Goal: Task Accomplishment & Management: Manage account settings

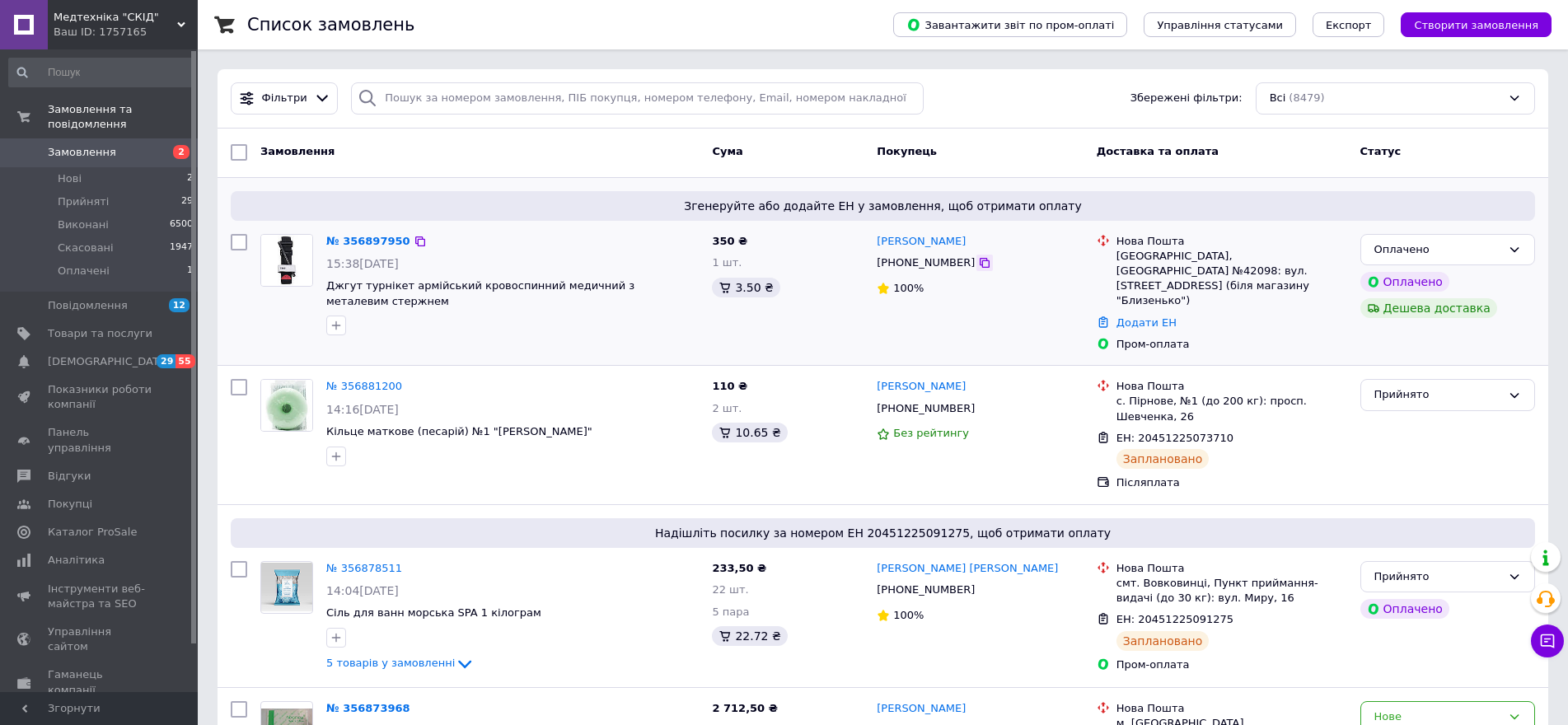
click at [980, 262] on icon at bounding box center [984, 263] width 10 height 10
click at [1498, 246] on div "Оплачено" at bounding box center [1438, 250] width 127 height 17
click at [1482, 278] on li "Прийнято" at bounding box center [1447, 283] width 173 height 31
click at [372, 235] on link "№ 356897950" at bounding box center [369, 240] width 84 height 12
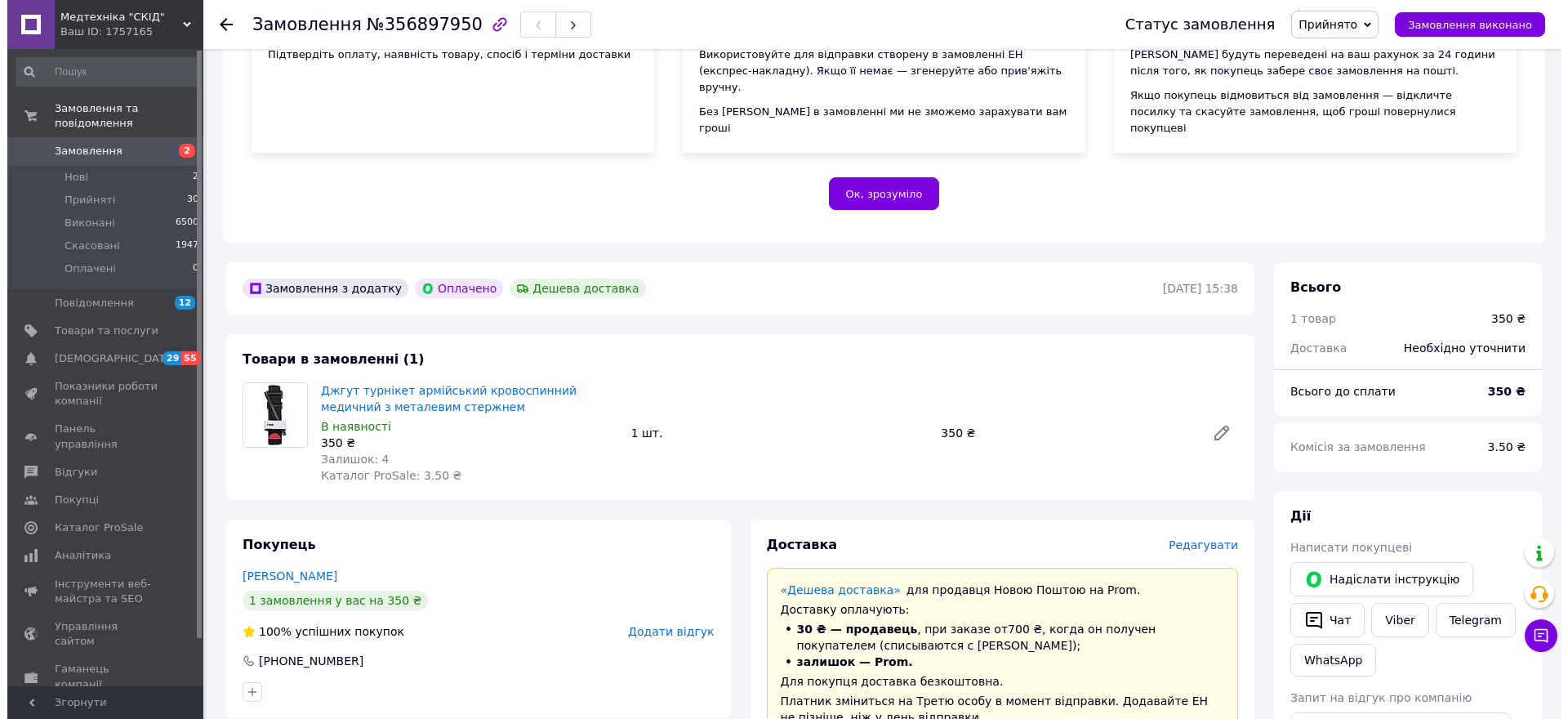
scroll to position [408, 0]
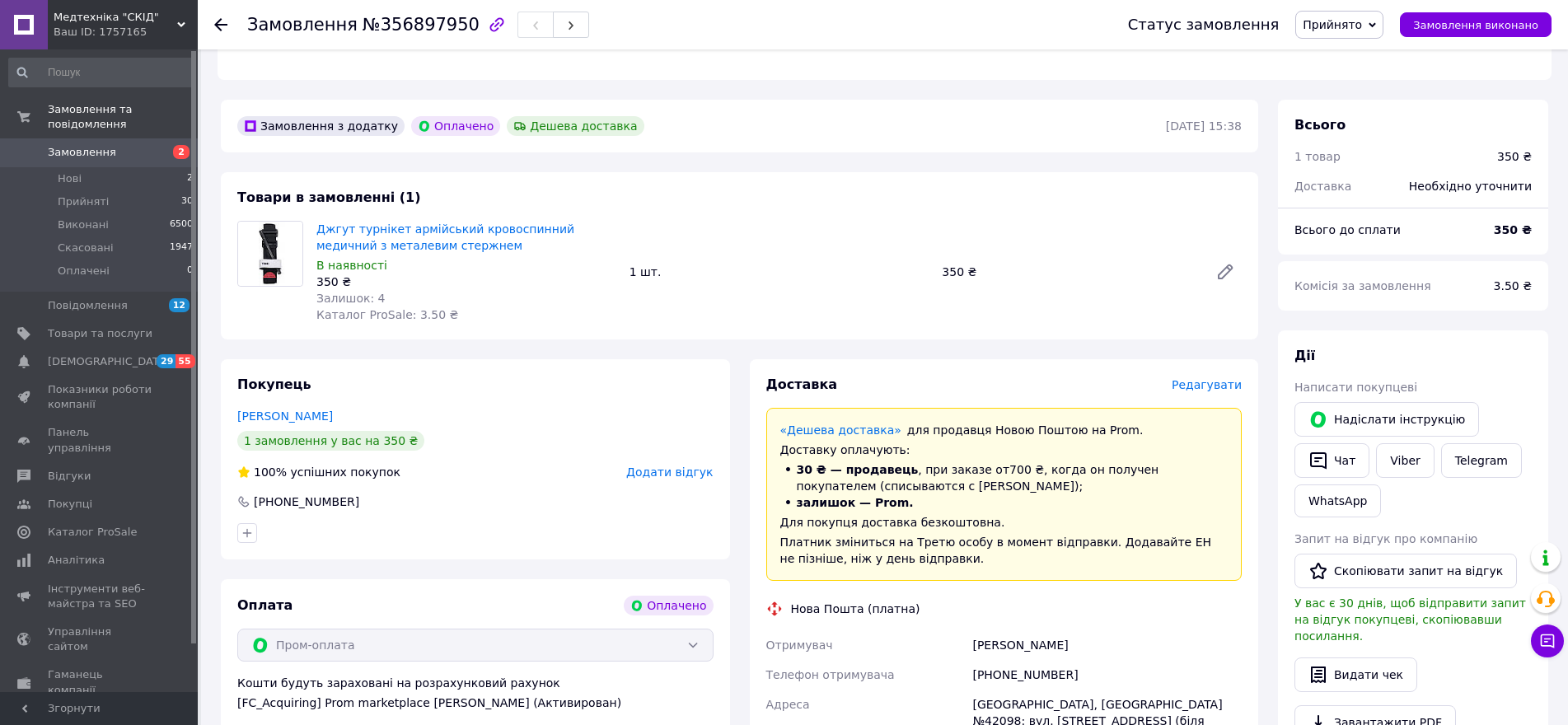
click at [1221, 378] on span "Редагувати" at bounding box center [1207, 384] width 70 height 13
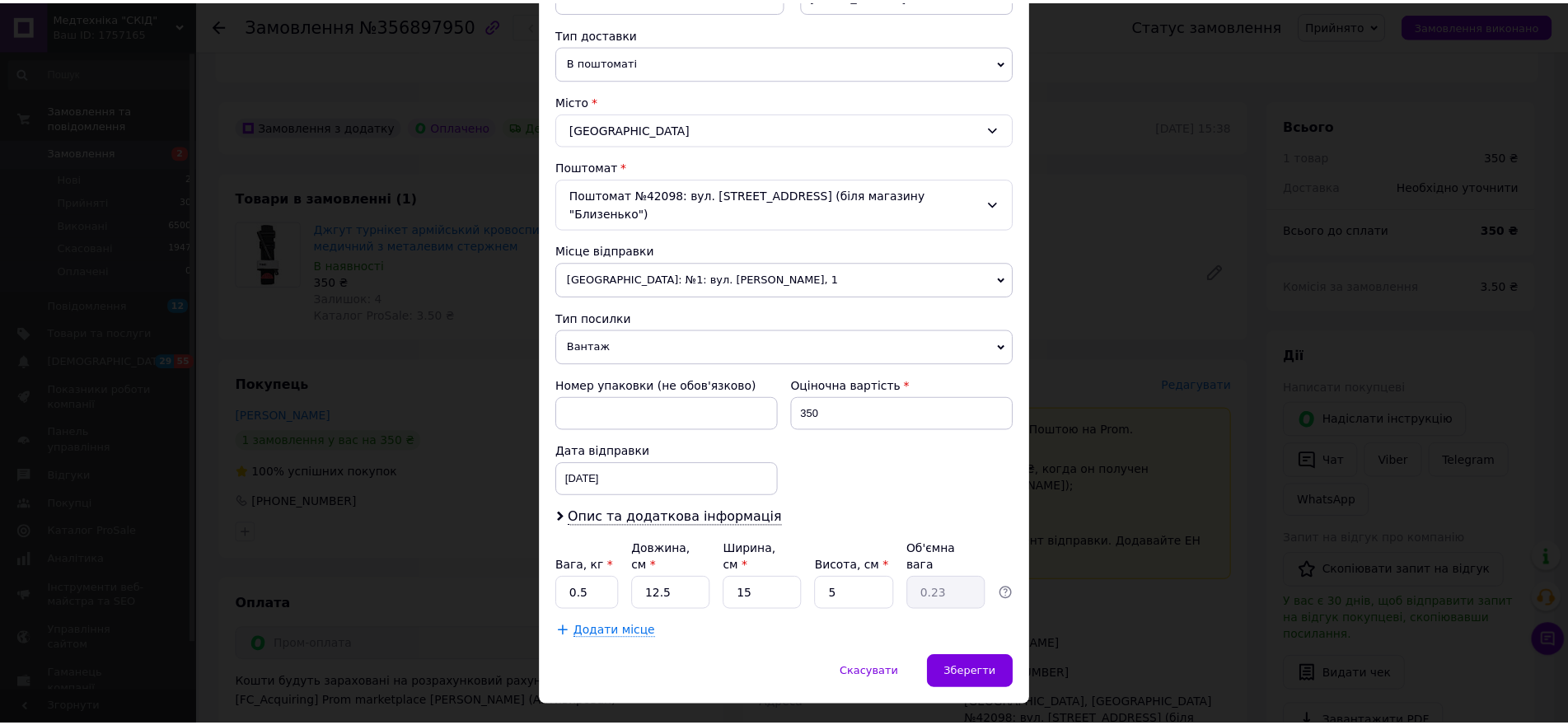
scroll to position [370, 0]
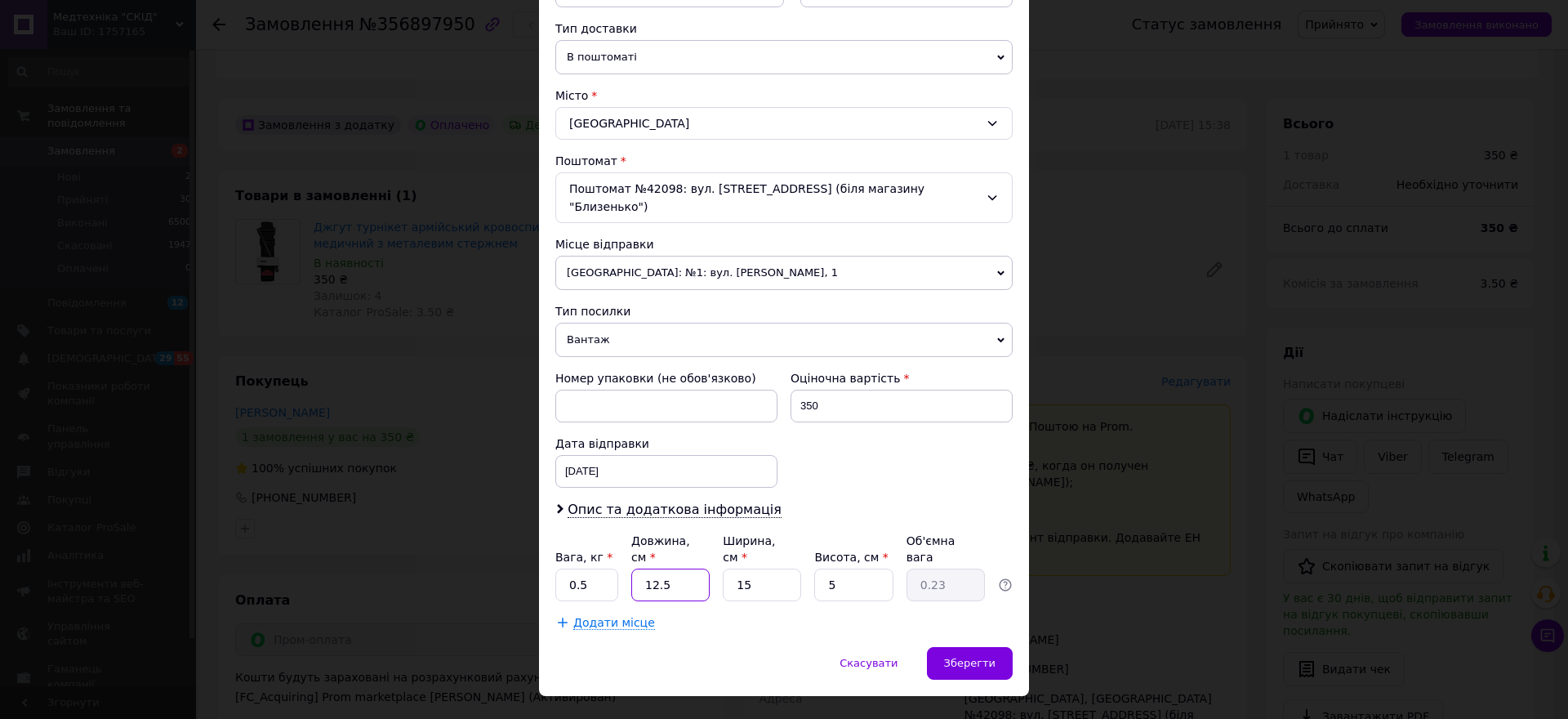
click at [669, 569] on input "12.5" at bounding box center [670, 584] width 79 height 32
type input "2"
type input "0.1"
type input "20"
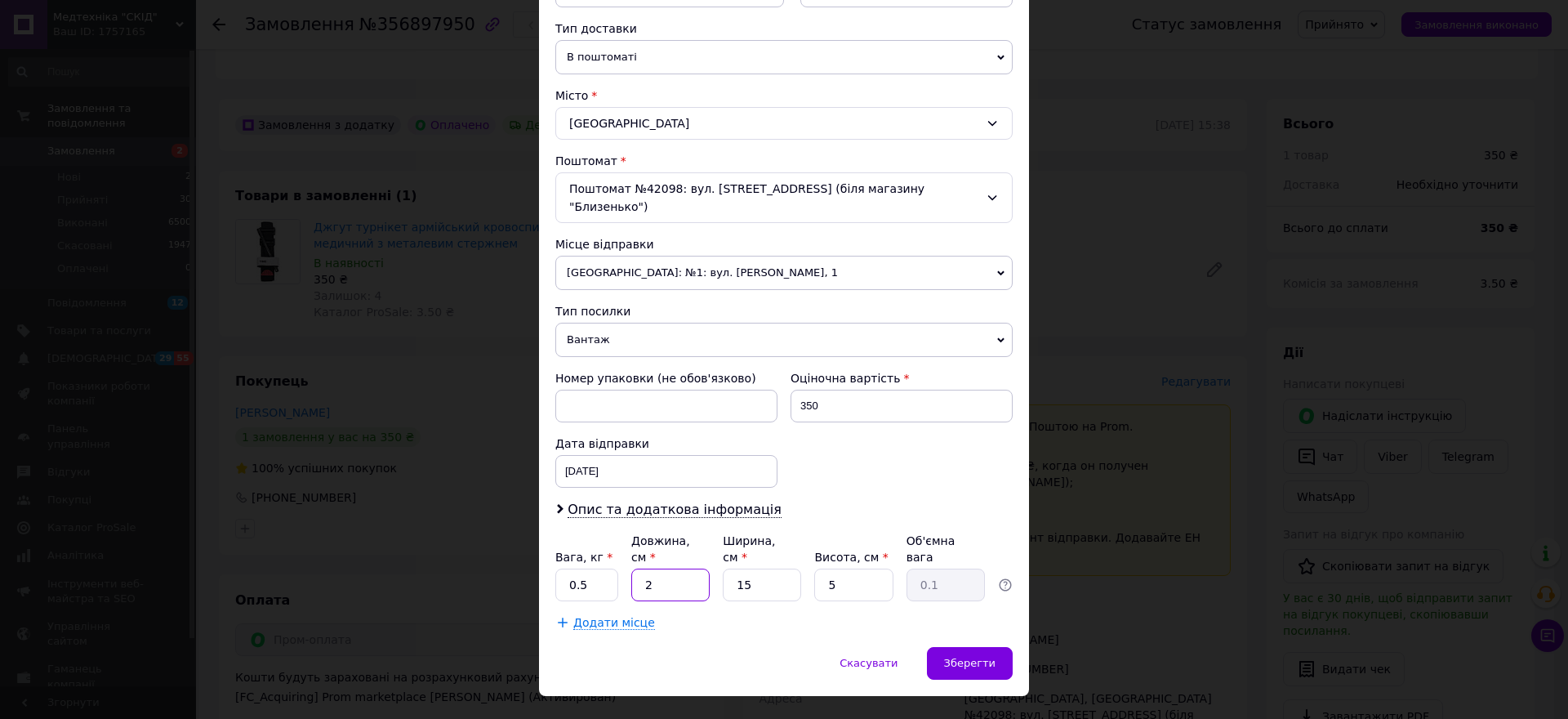
type input "0.38"
type input "20"
click at [859, 569] on input "5" at bounding box center [853, 584] width 79 height 32
type input "1"
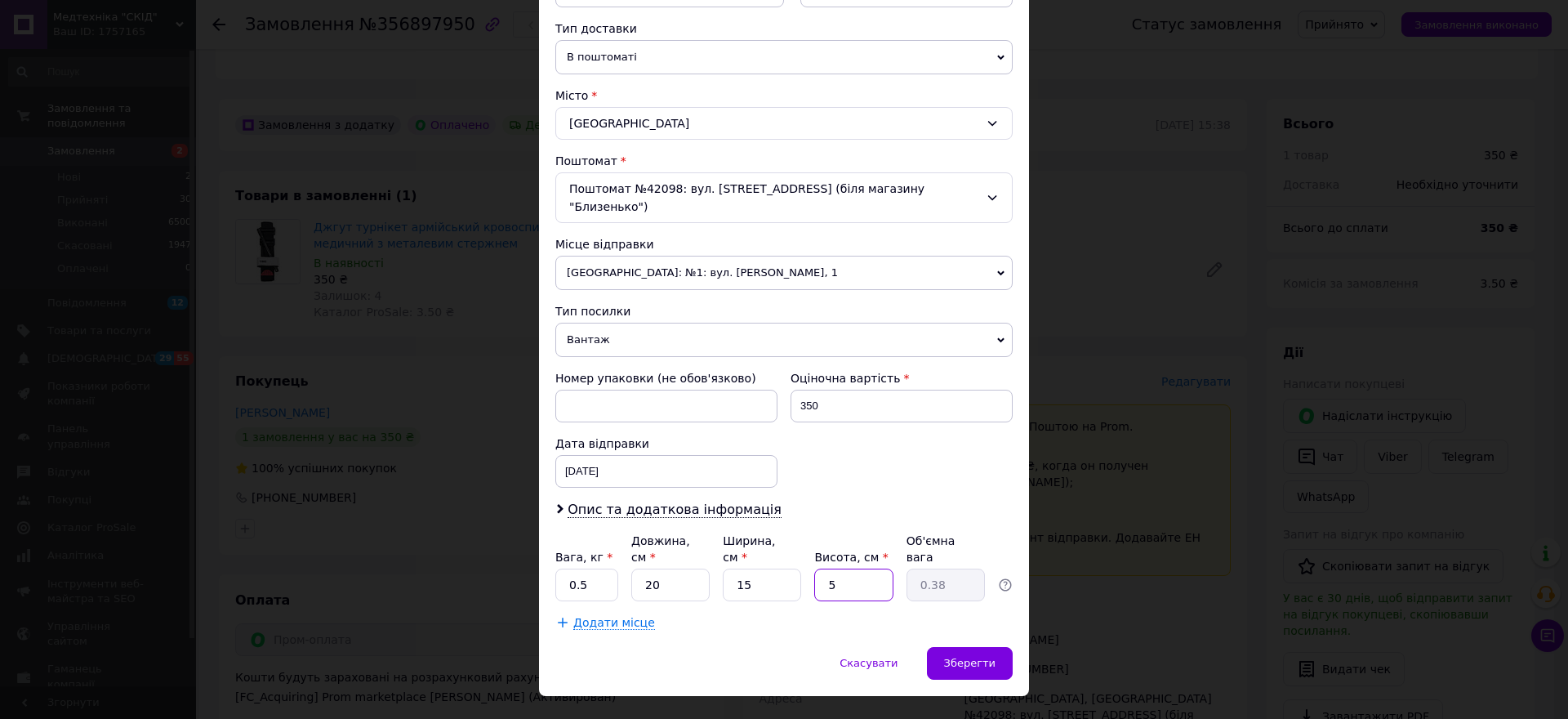
type input "0.1"
type input "10"
type input "0.75"
type input "10"
click at [975, 657] on span "Зберегти" at bounding box center [969, 662] width 51 height 12
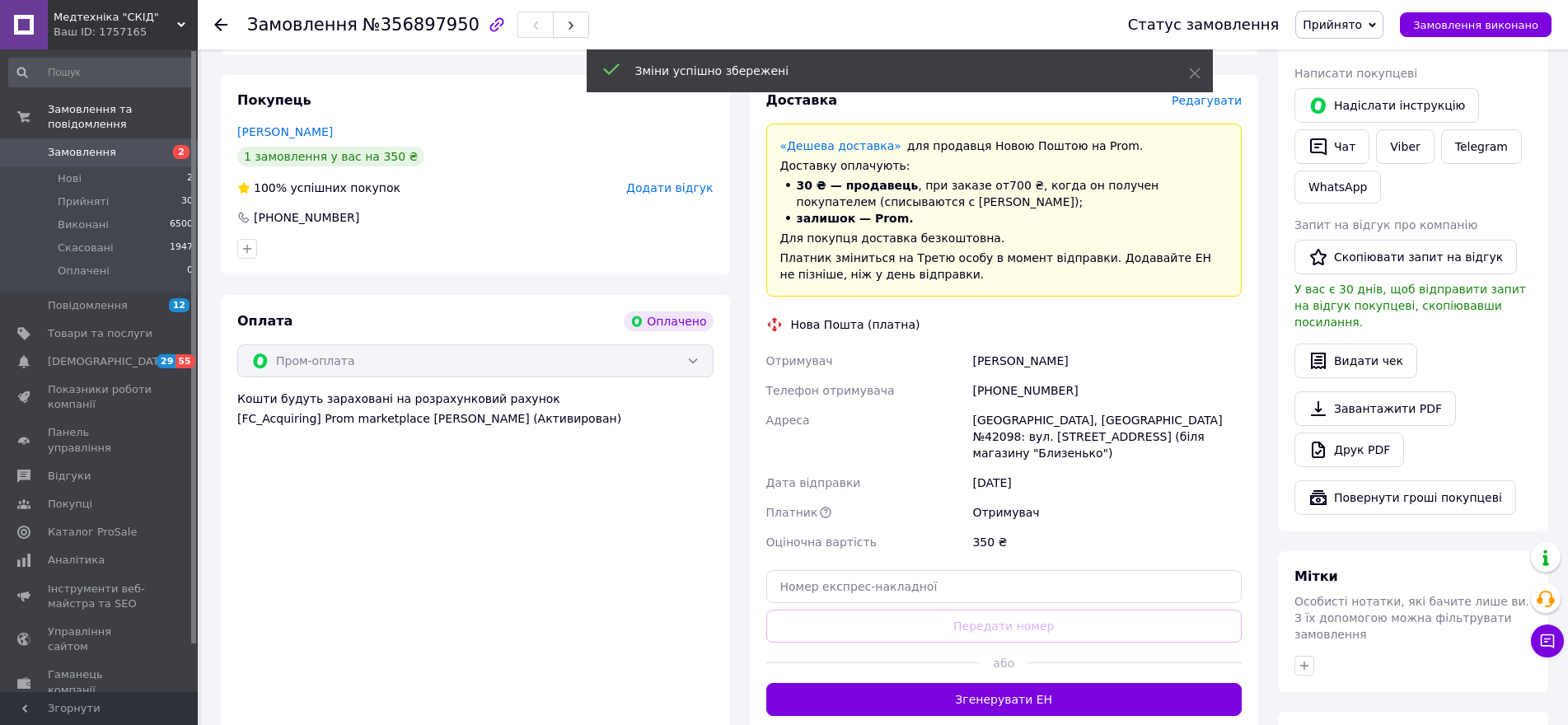
scroll to position [742, 0]
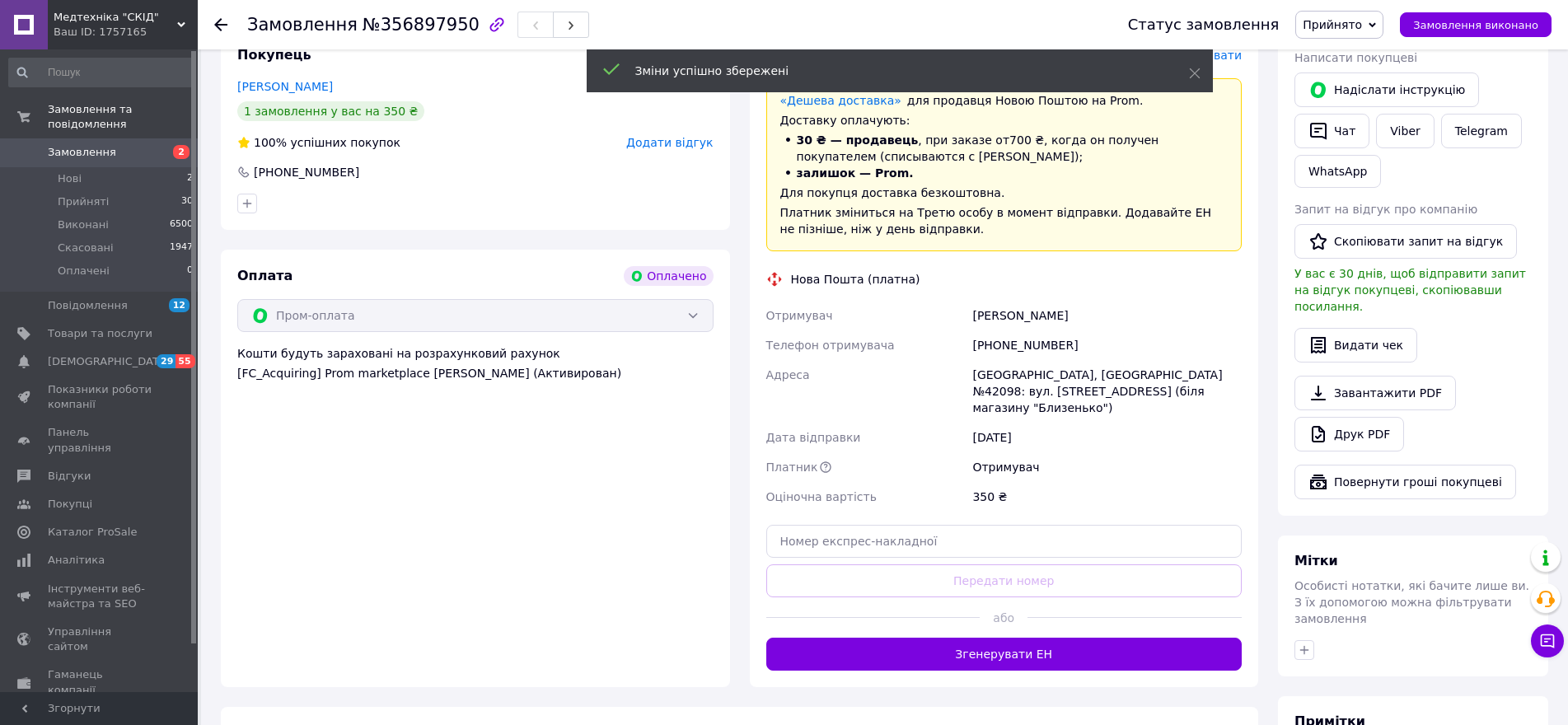
click at [1029, 638] on button "Згенерувати ЕН" at bounding box center [1004, 654] width 476 height 33
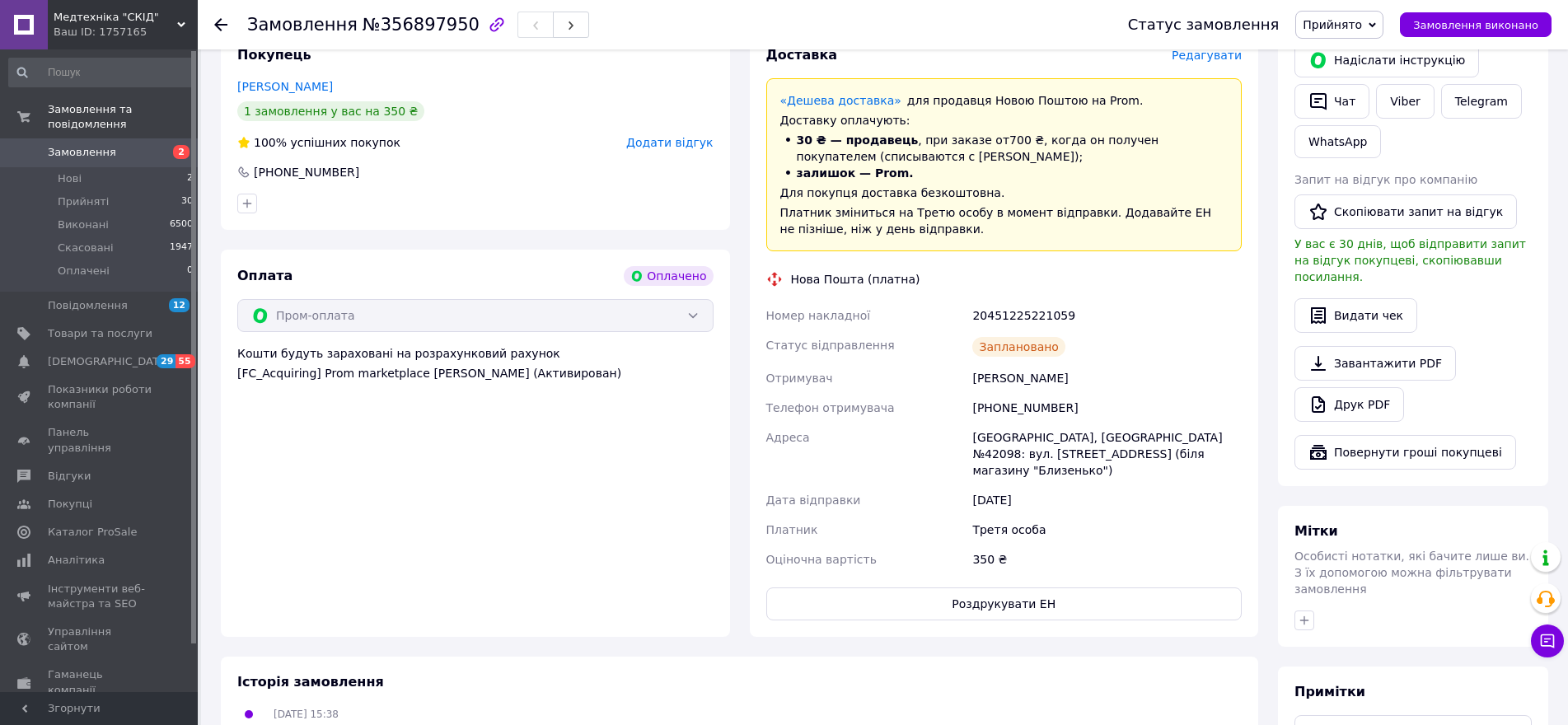
click at [120, 145] on span "Замовлення" at bounding box center [100, 152] width 105 height 15
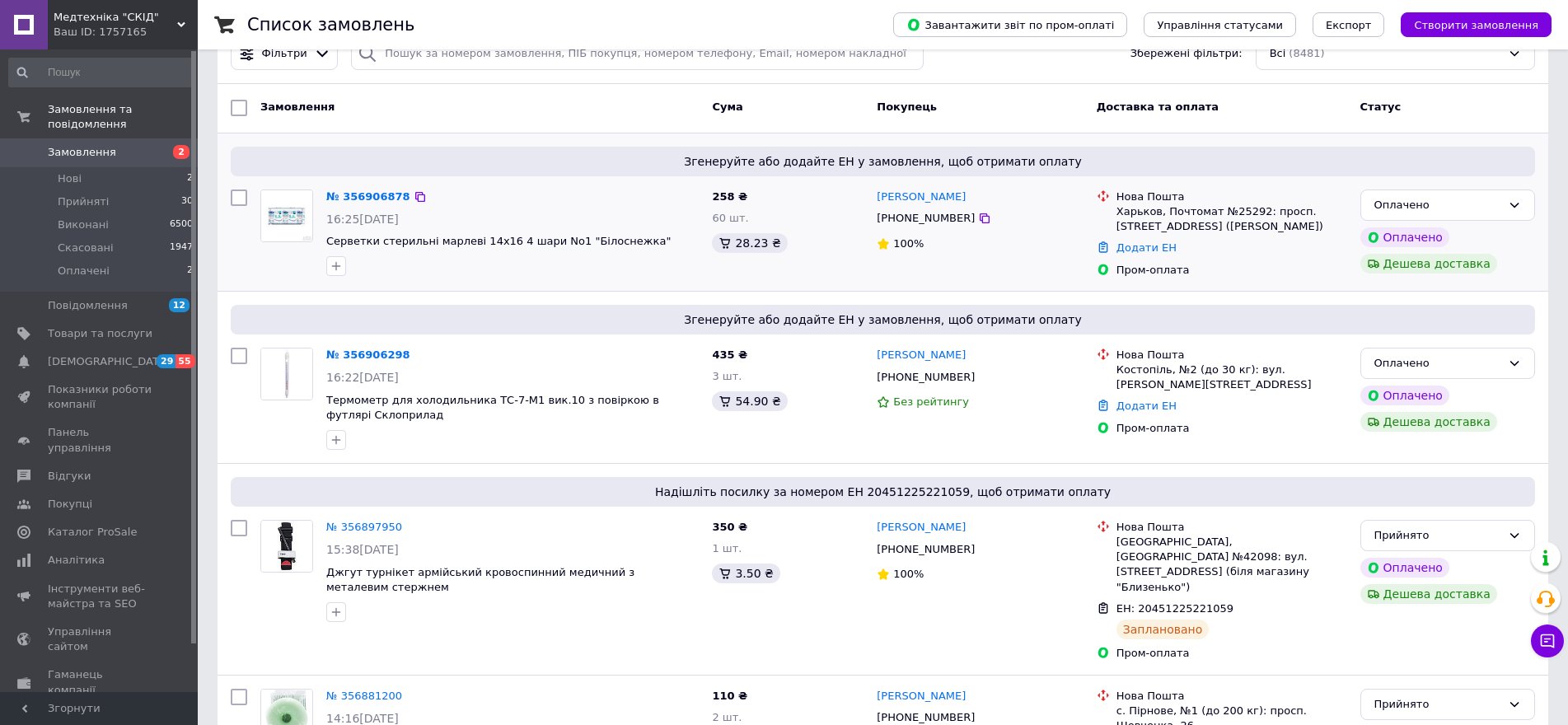
scroll to position [82, 0]
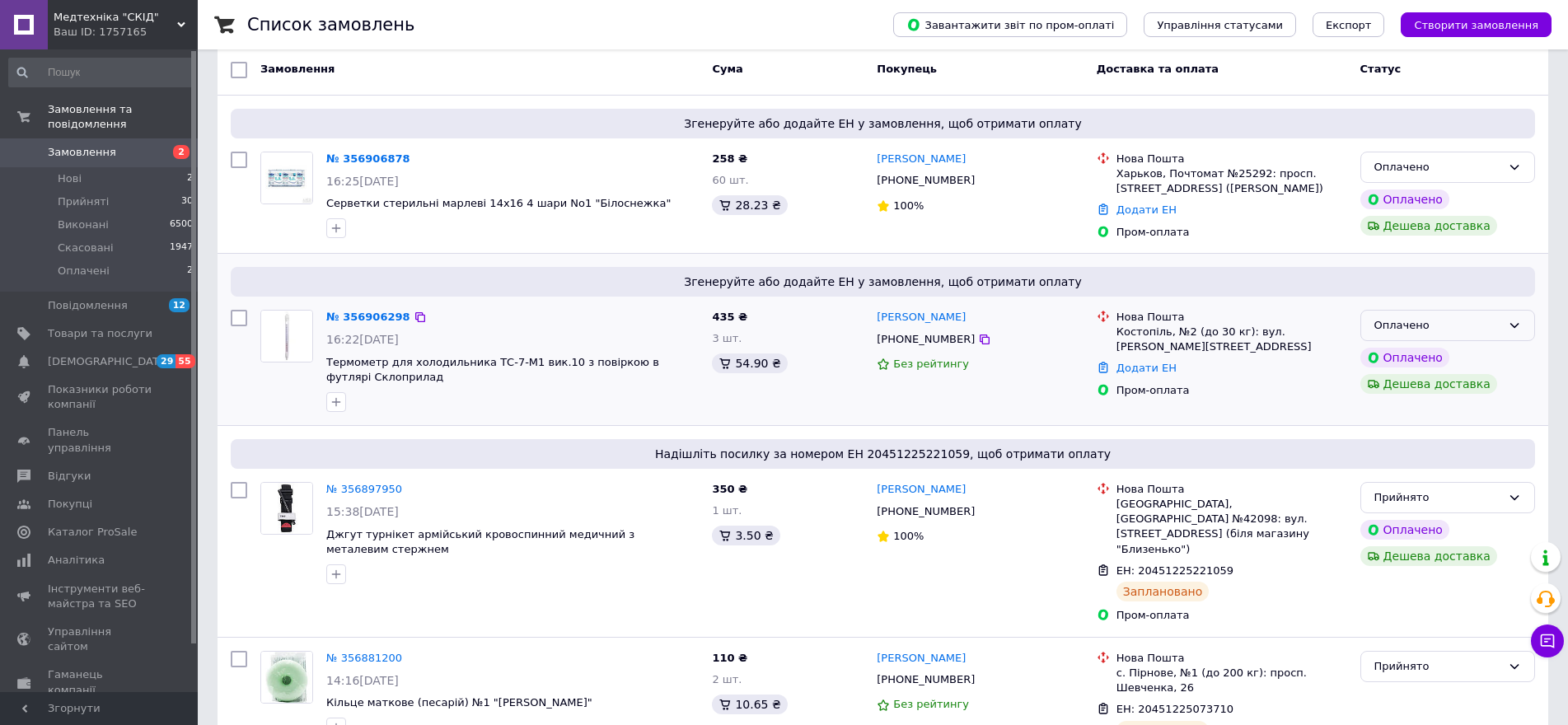
click at [1496, 322] on div "Оплачено" at bounding box center [1438, 326] width 127 height 17
click at [1484, 356] on li "Прийнято" at bounding box center [1447, 359] width 173 height 31
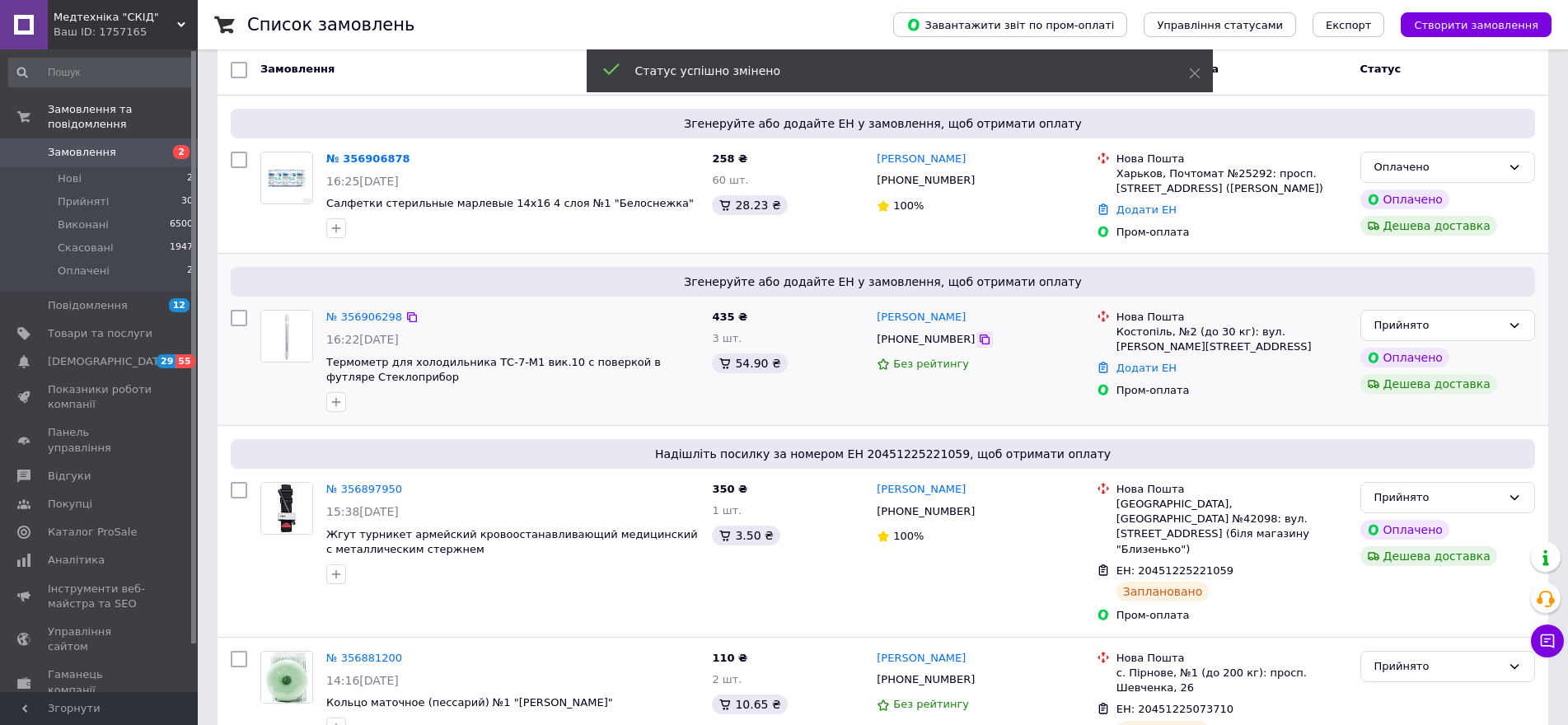
click at [979, 337] on icon at bounding box center [985, 340] width 13 height 13
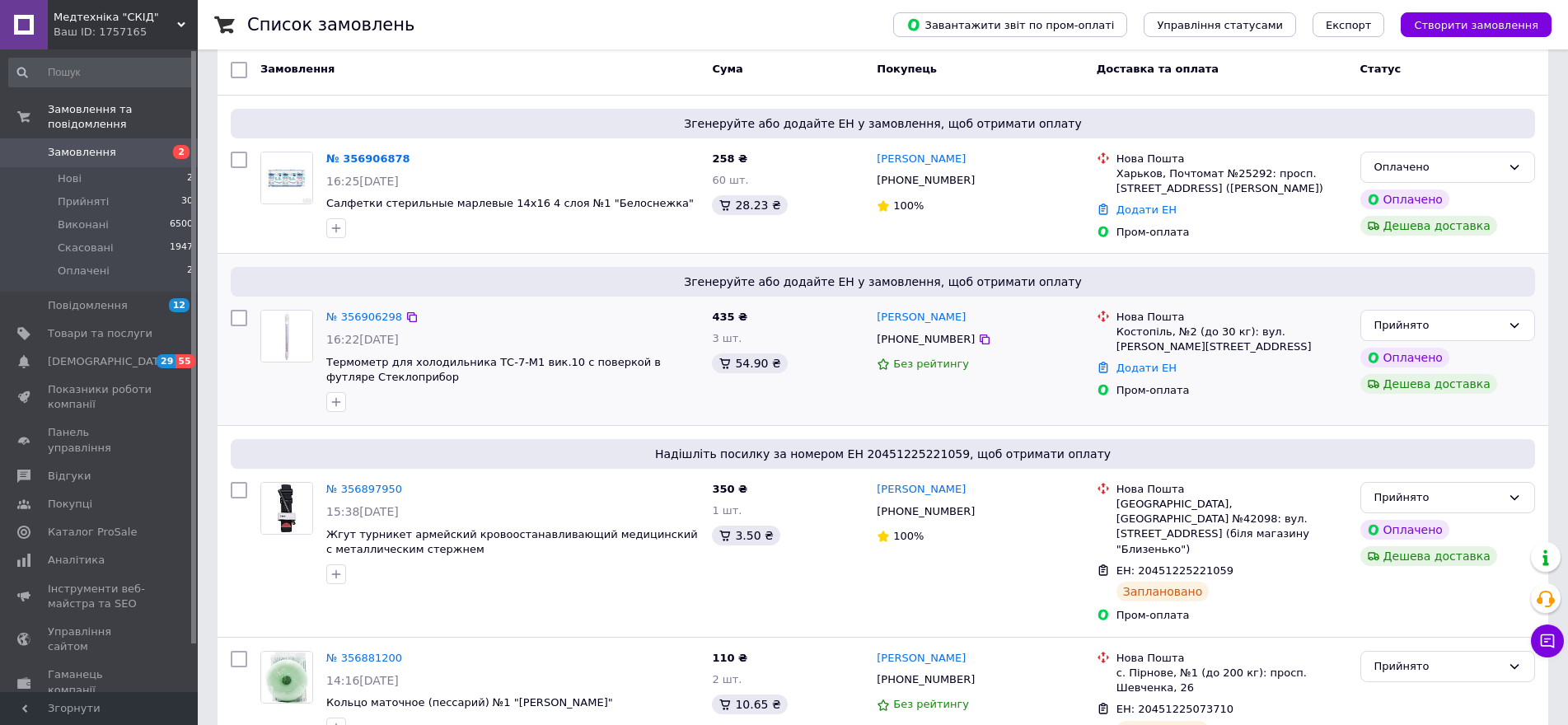
scroll to position [0, 0]
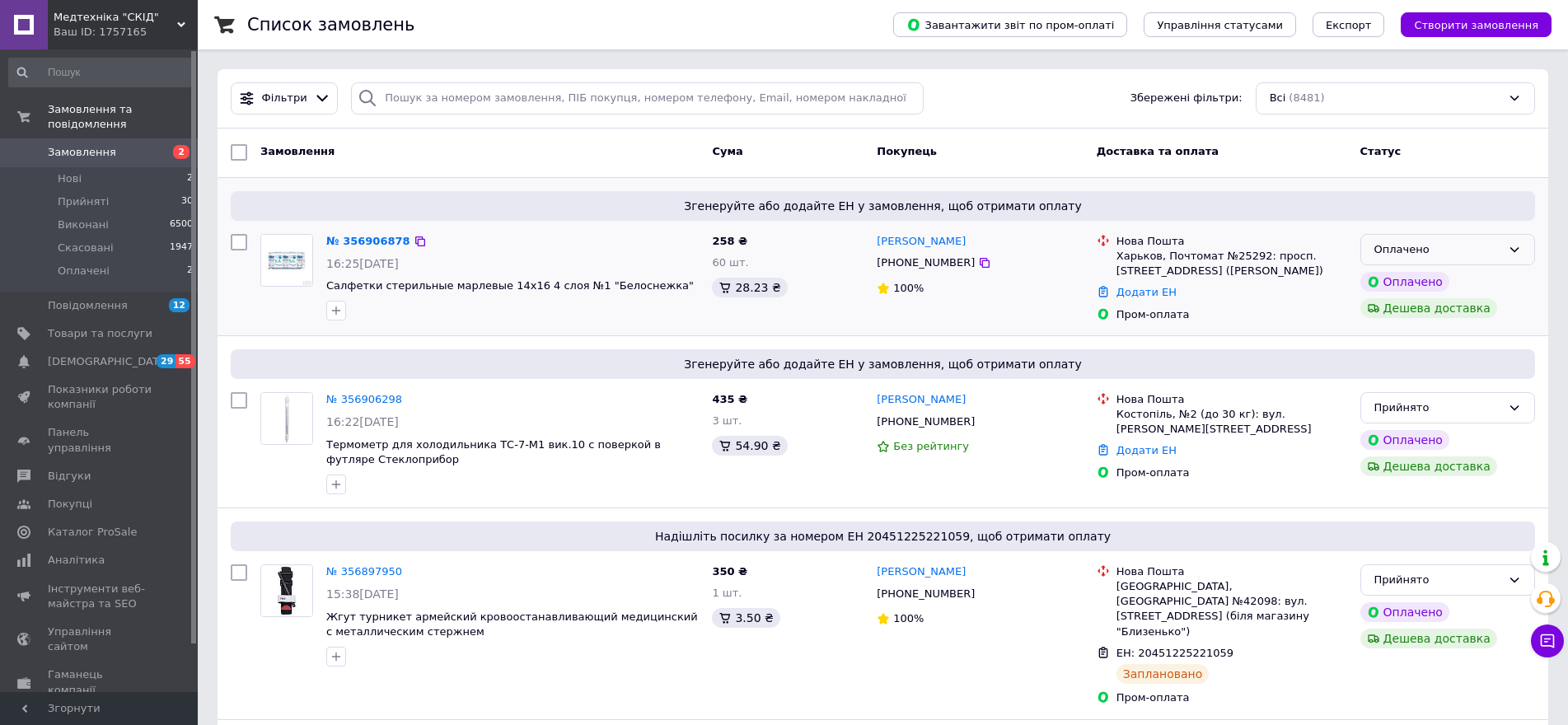
click at [1464, 251] on div "Оплачено" at bounding box center [1438, 250] width 127 height 17
click at [1459, 280] on li "Прийнято" at bounding box center [1447, 283] width 173 height 31
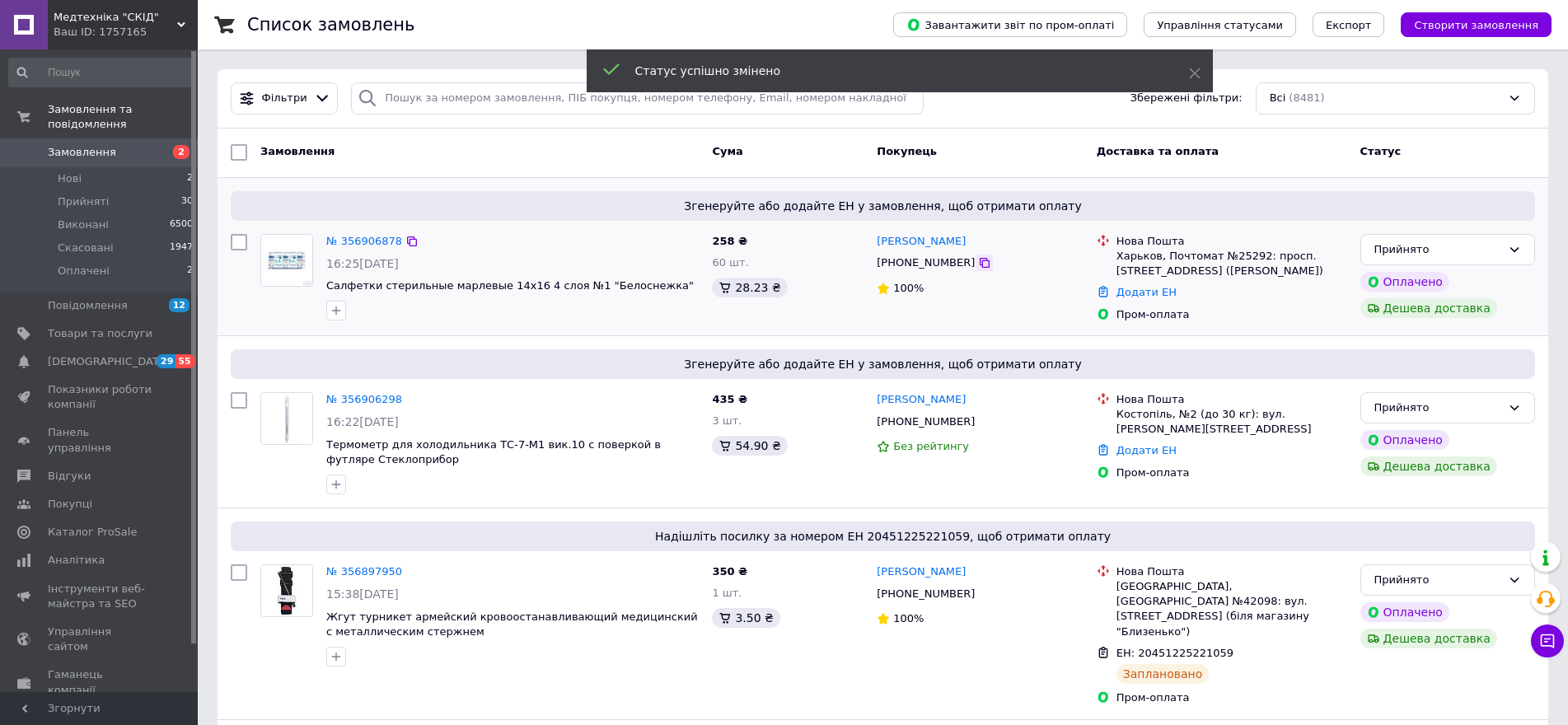
click at [979, 266] on icon at bounding box center [985, 263] width 13 height 13
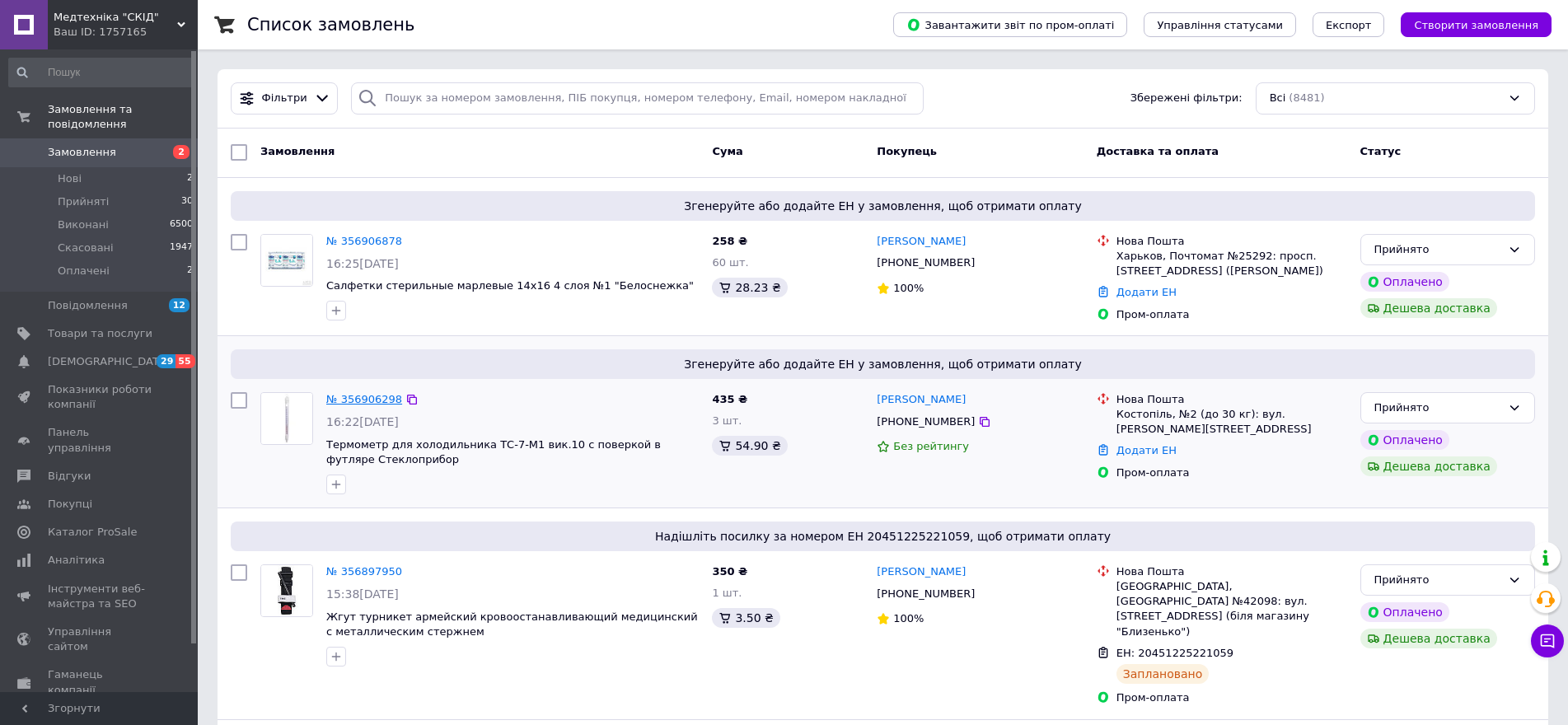
click at [341, 398] on link "№ 356906298" at bounding box center [364, 399] width 76 height 12
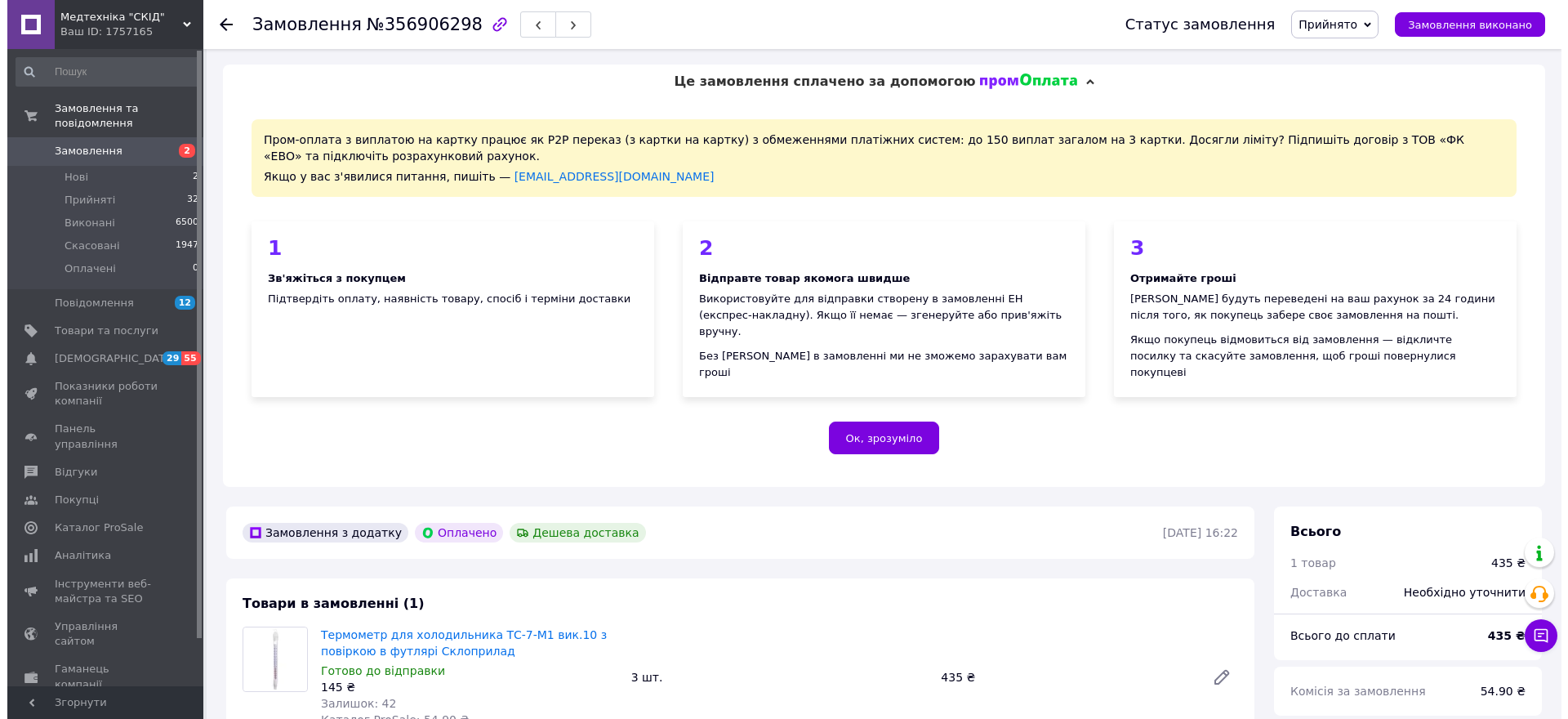
scroll to position [245, 0]
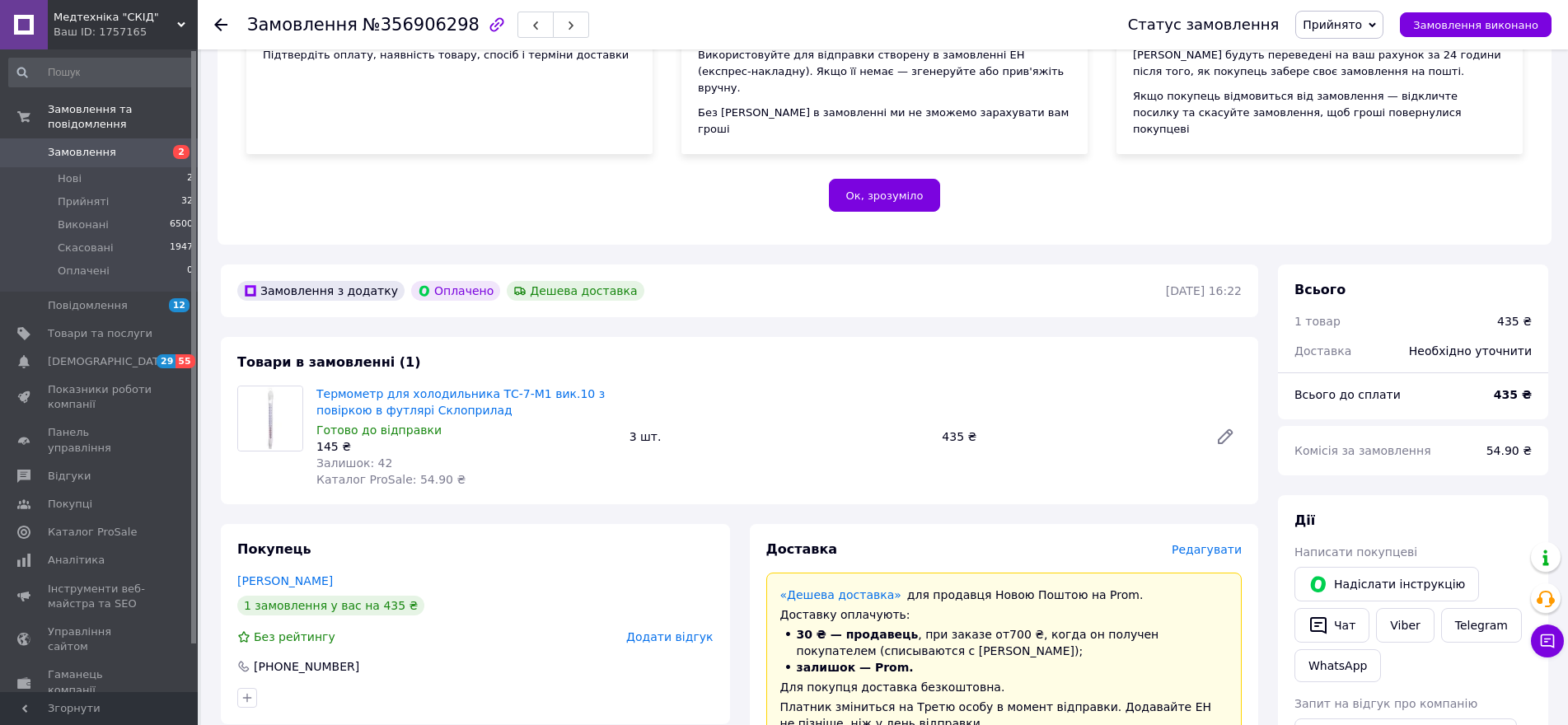
click at [1207, 543] on span "Редагувати" at bounding box center [1207, 549] width 70 height 13
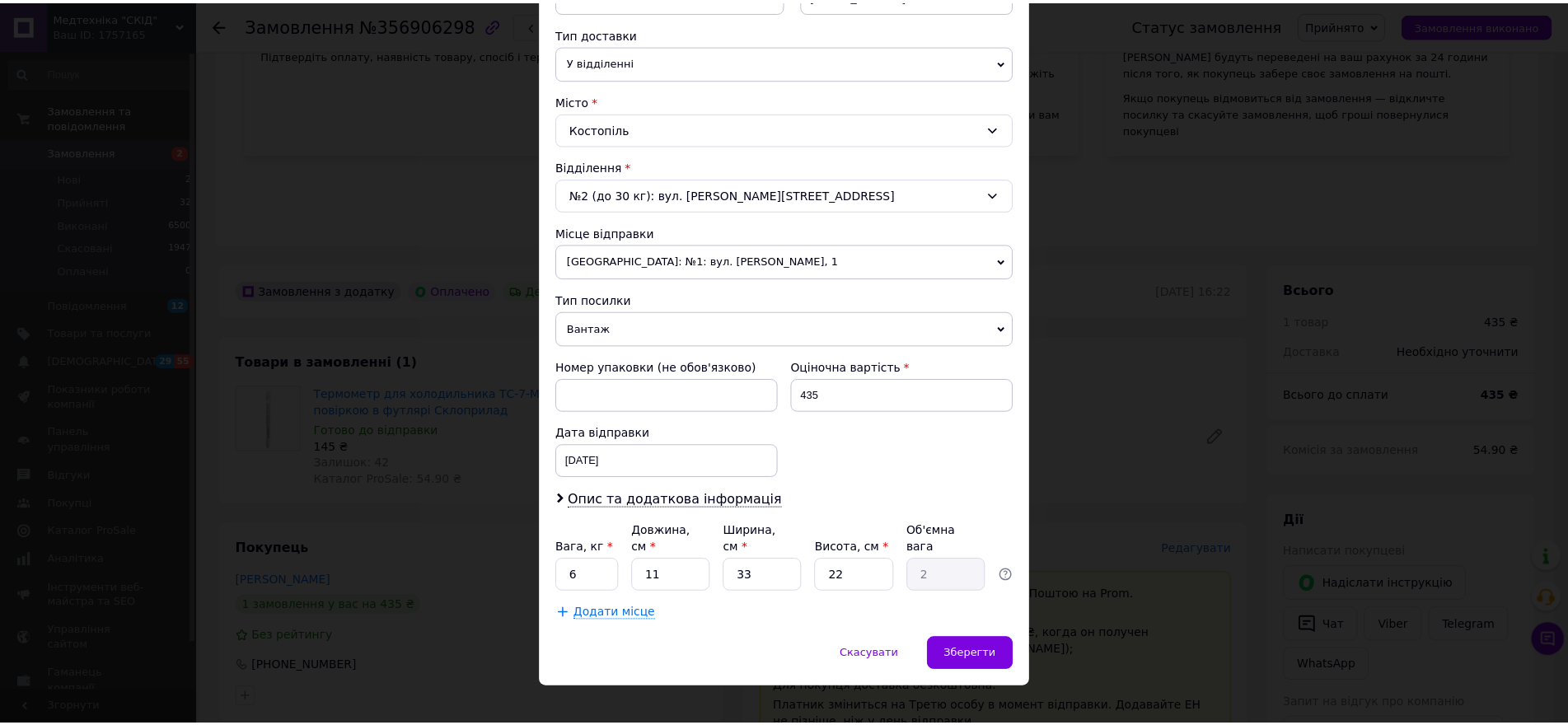
scroll to position [370, 0]
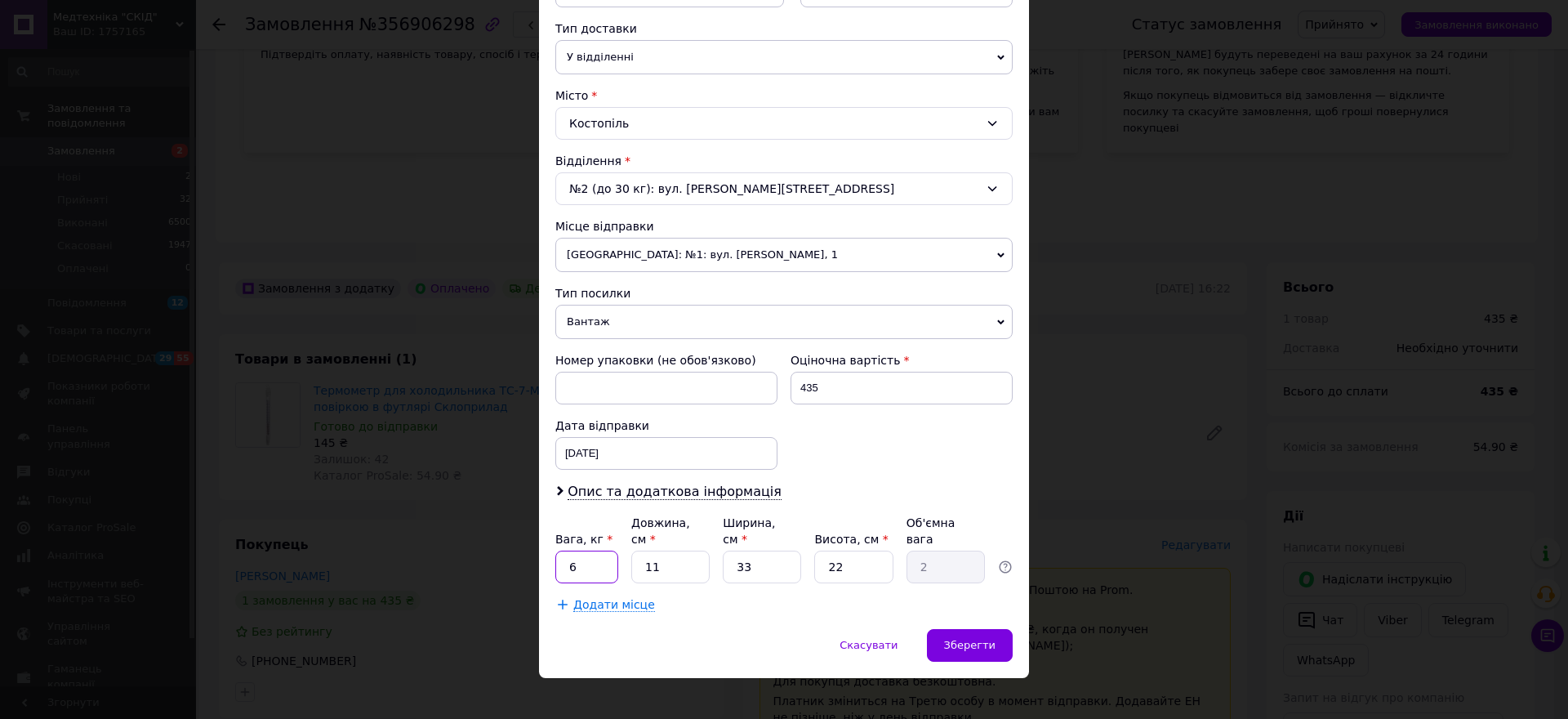
click at [587, 551] on input "6" at bounding box center [587, 567] width 63 height 32
type input "0.5"
click at [644, 554] on input "11" at bounding box center [670, 567] width 79 height 32
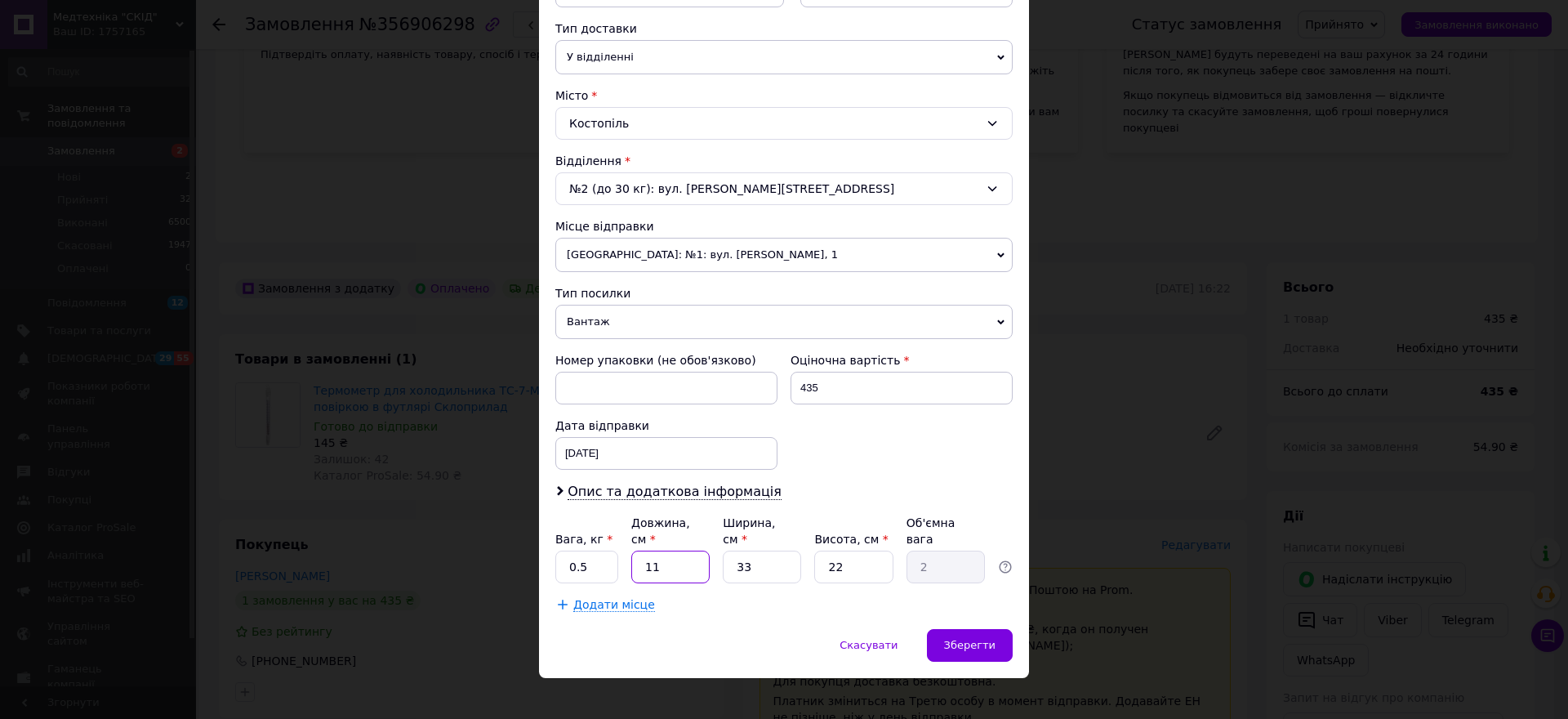
type input "2"
type input "0.36"
type input "20"
type input "3.63"
type input "20"
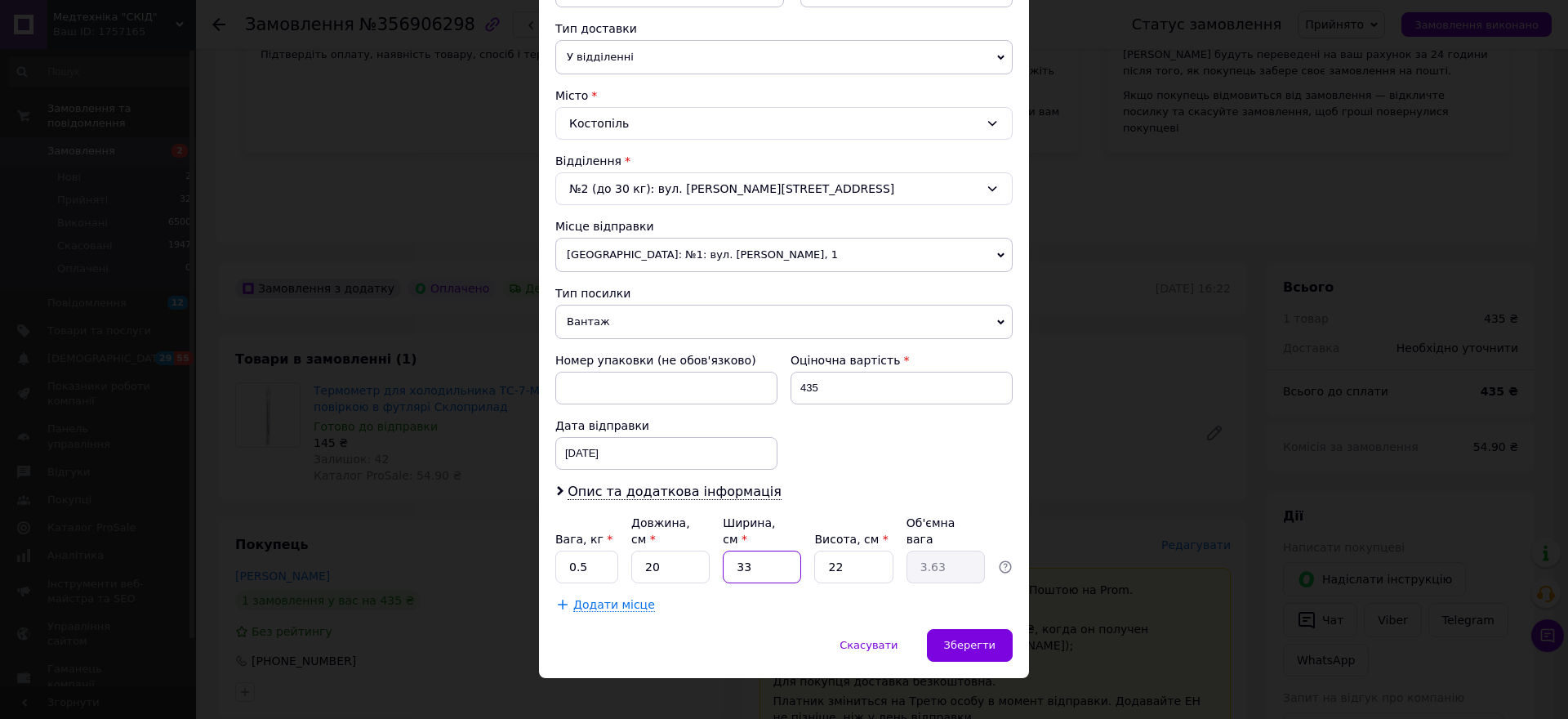
click at [768, 552] on input "33" at bounding box center [762, 567] width 79 height 32
type input "1"
type input "0.11"
type input "15"
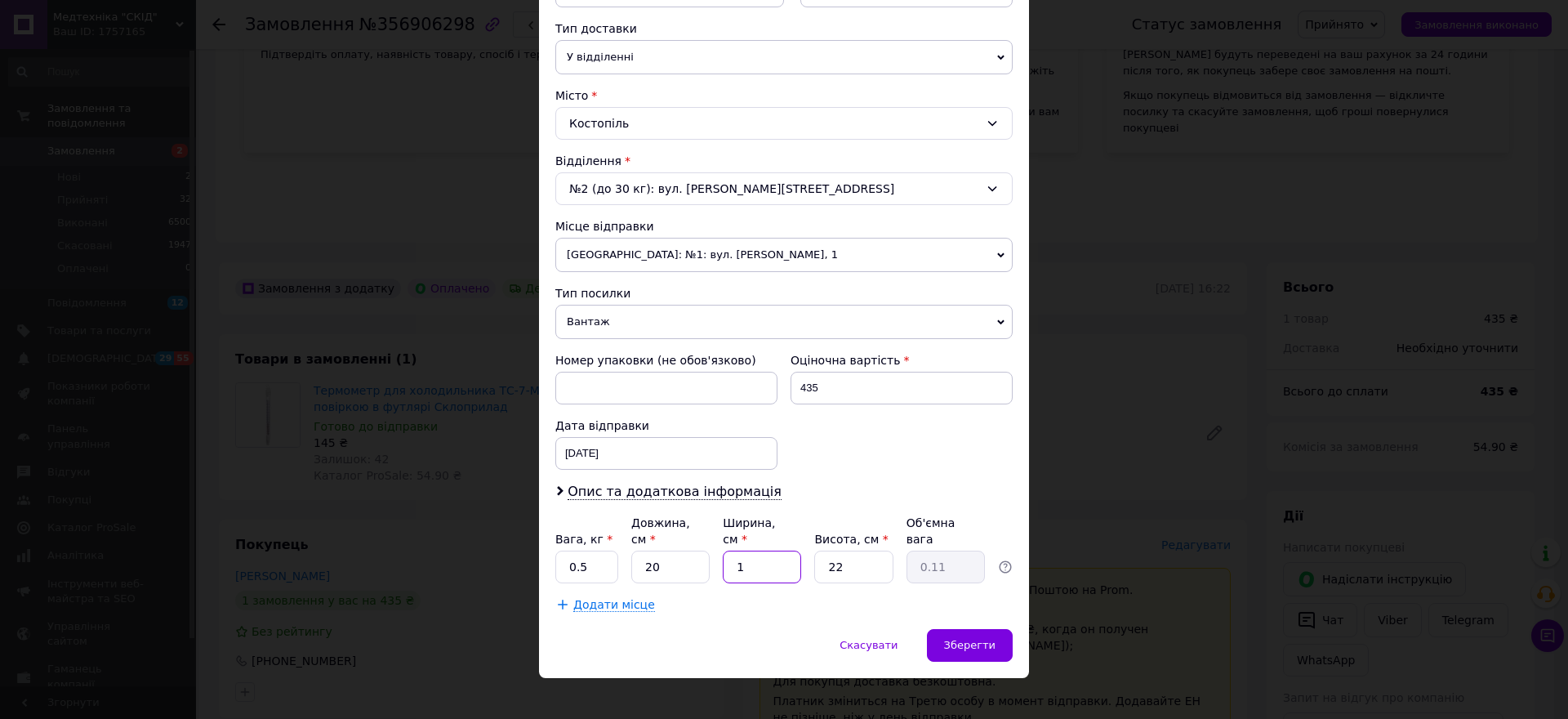
type input "1.65"
type input "15"
click at [867, 552] on input "22" at bounding box center [853, 567] width 79 height 32
type input "1"
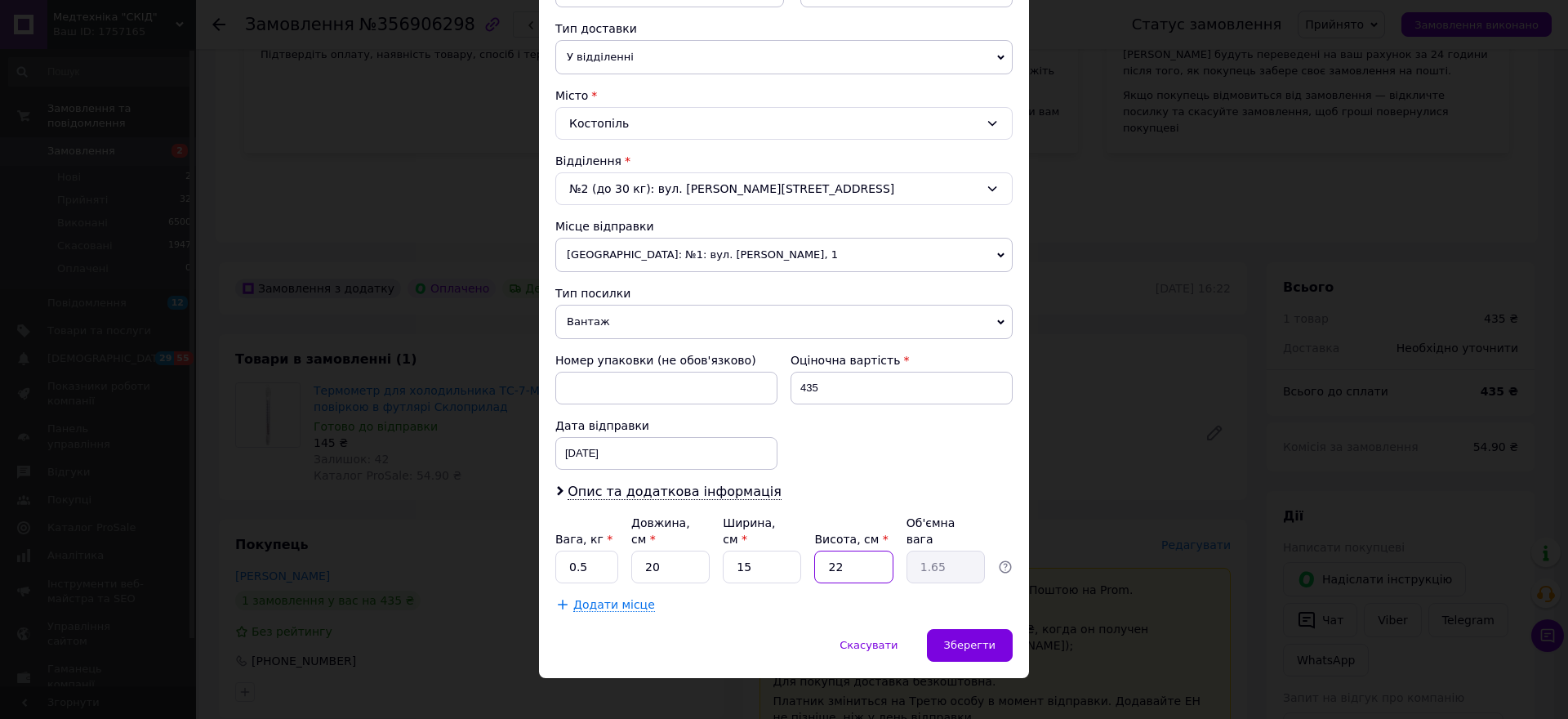
type input "0.1"
type input "10"
type input "0.75"
type input "10"
click at [961, 639] on span "Зберегти" at bounding box center [969, 645] width 51 height 12
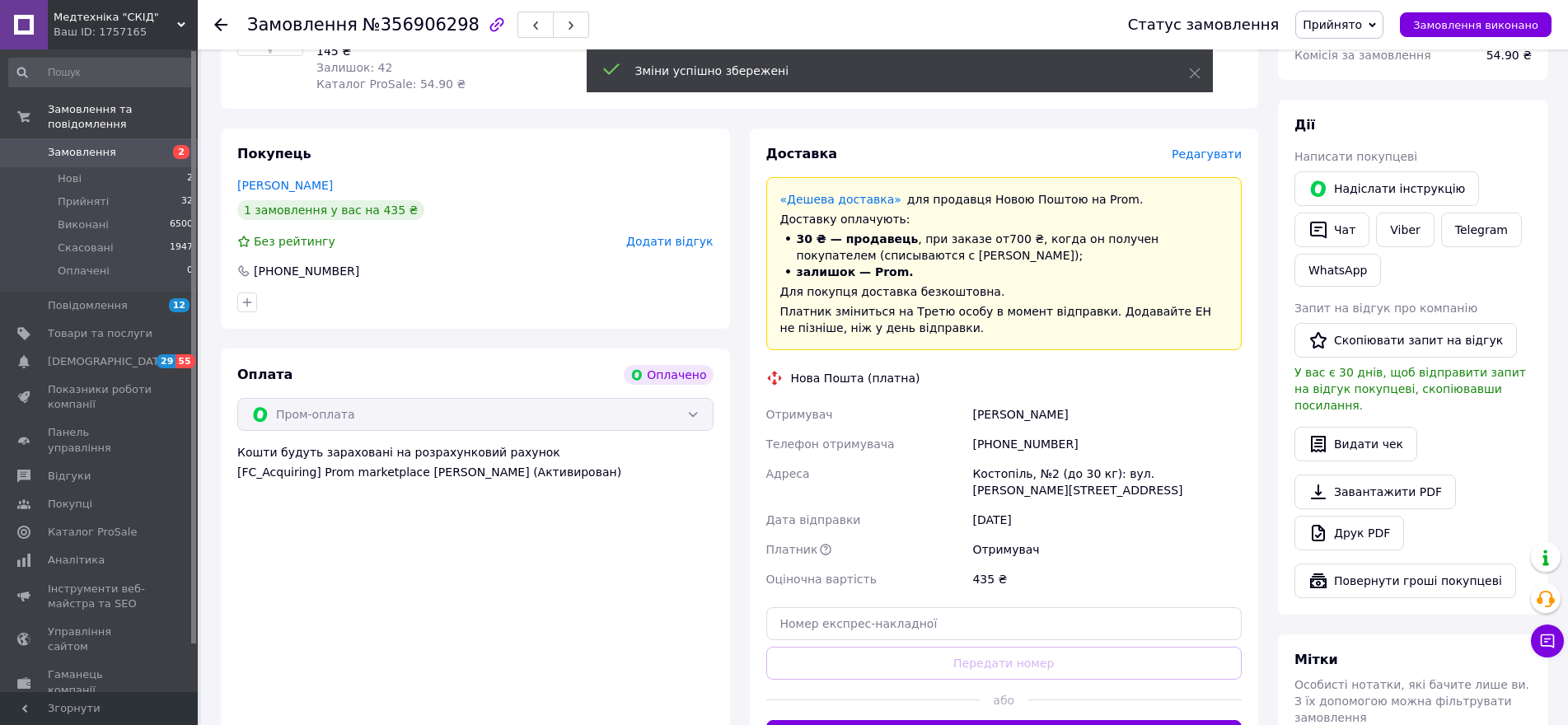
scroll to position [660, 0]
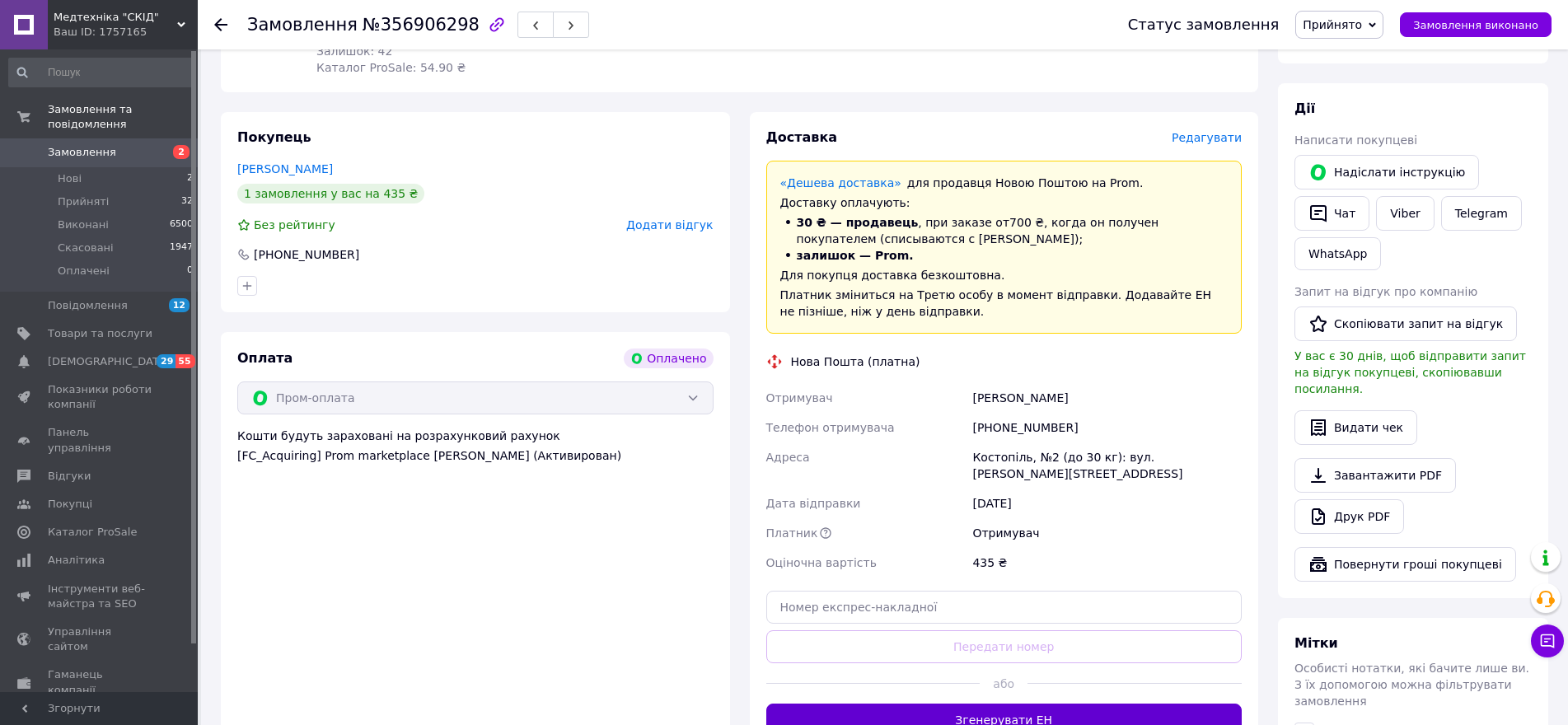
click at [1100, 703] on button "Згенерувати ЕН" at bounding box center [1004, 719] width 476 height 33
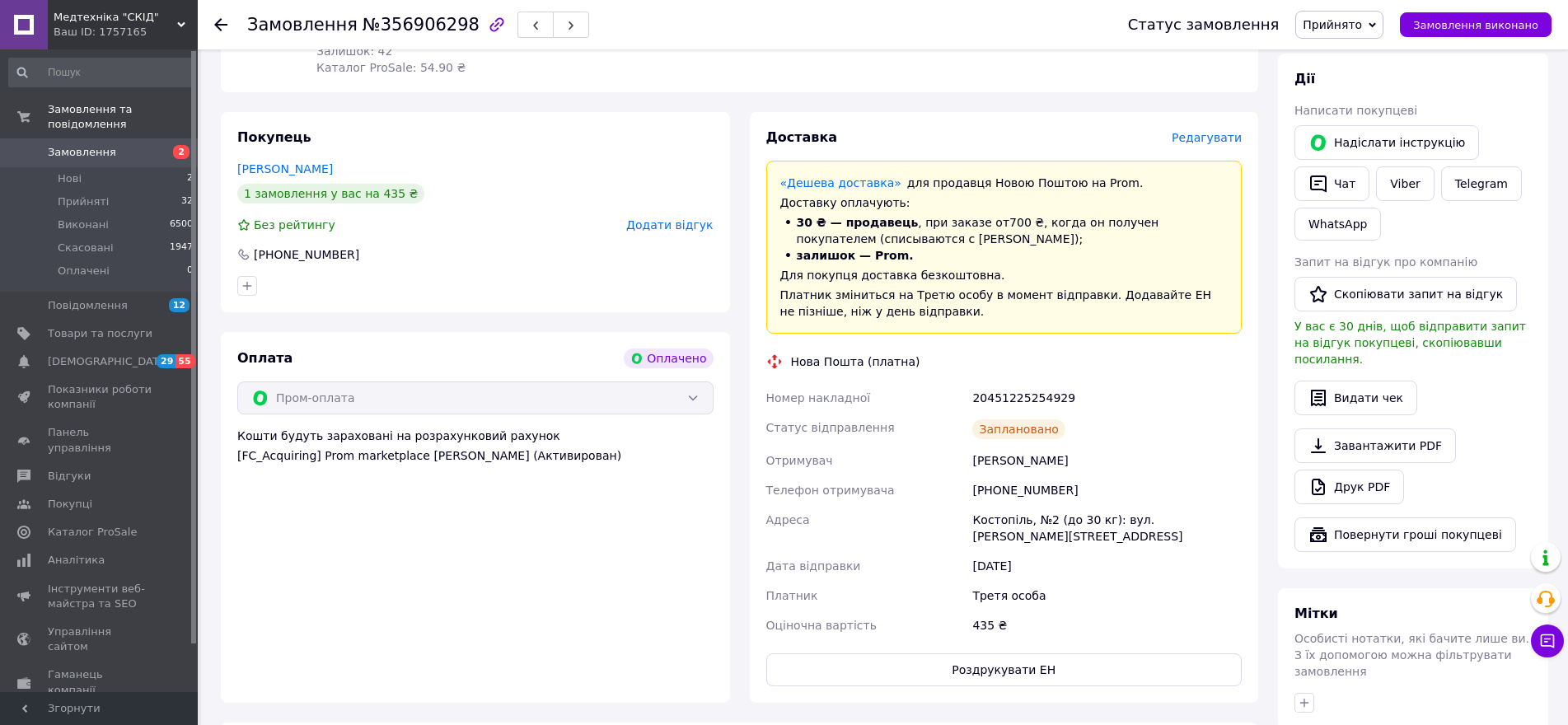
click at [119, 145] on span "Замовлення" at bounding box center [100, 152] width 105 height 15
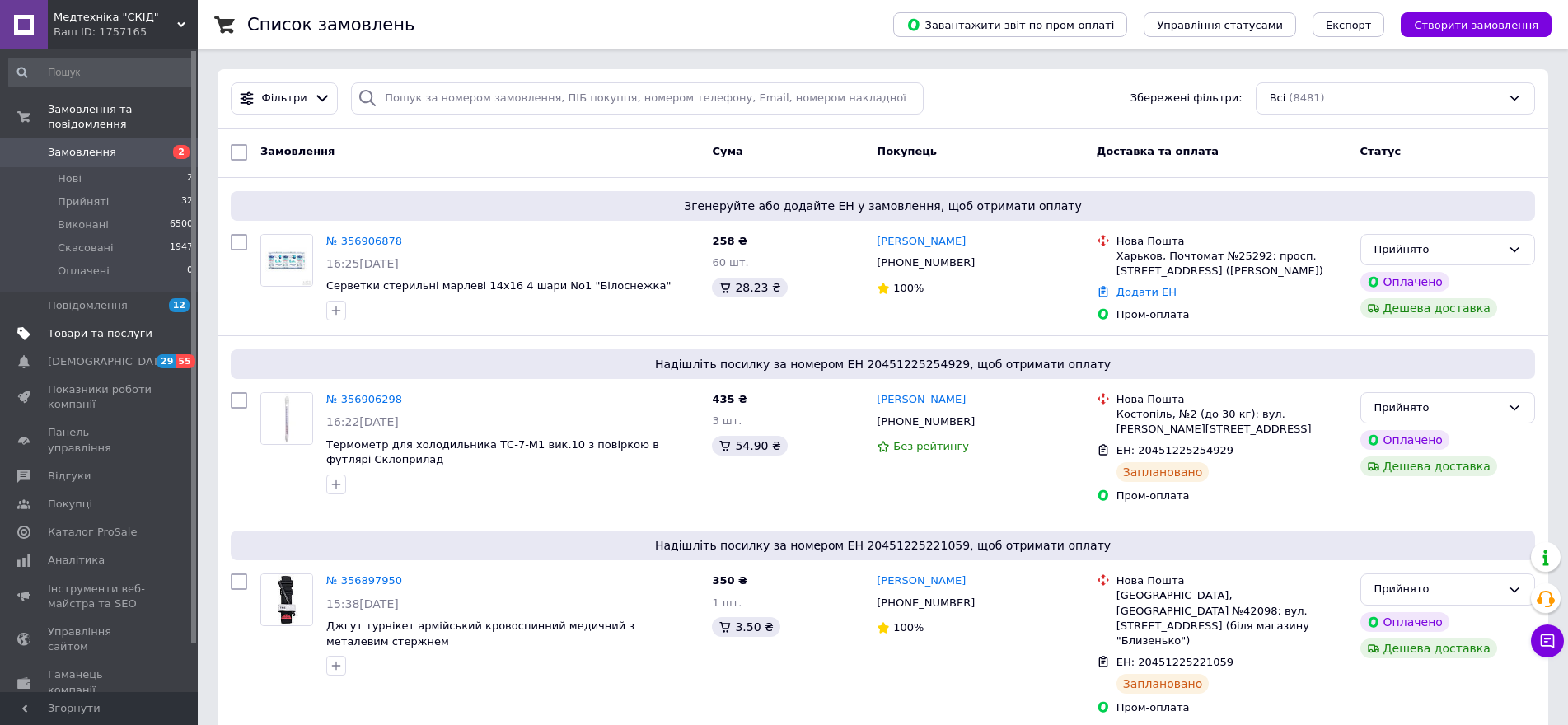
click at [136, 326] on span "Товари та послуги" at bounding box center [100, 334] width 105 height 15
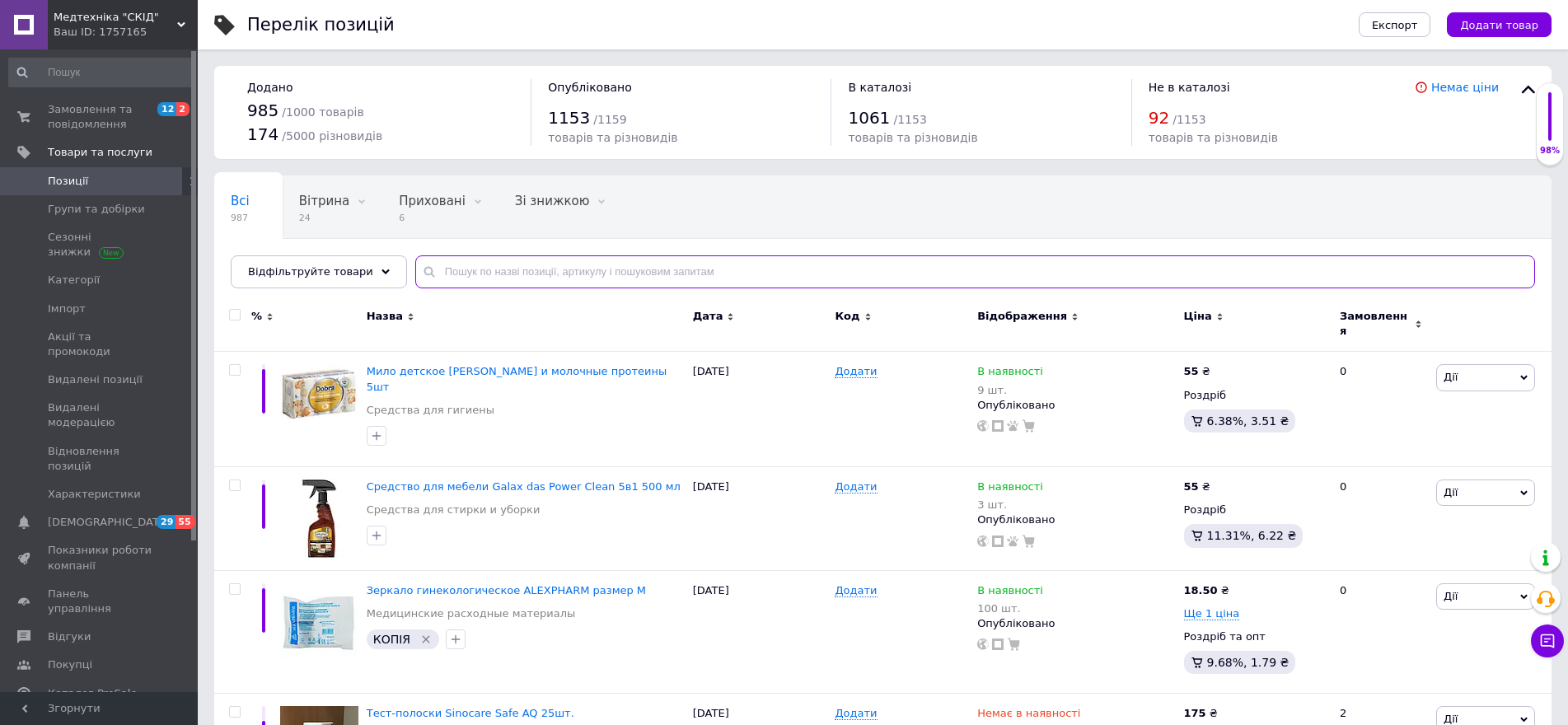
click at [504, 273] on input "text" at bounding box center [975, 271] width 1120 height 33
type input "серветки"
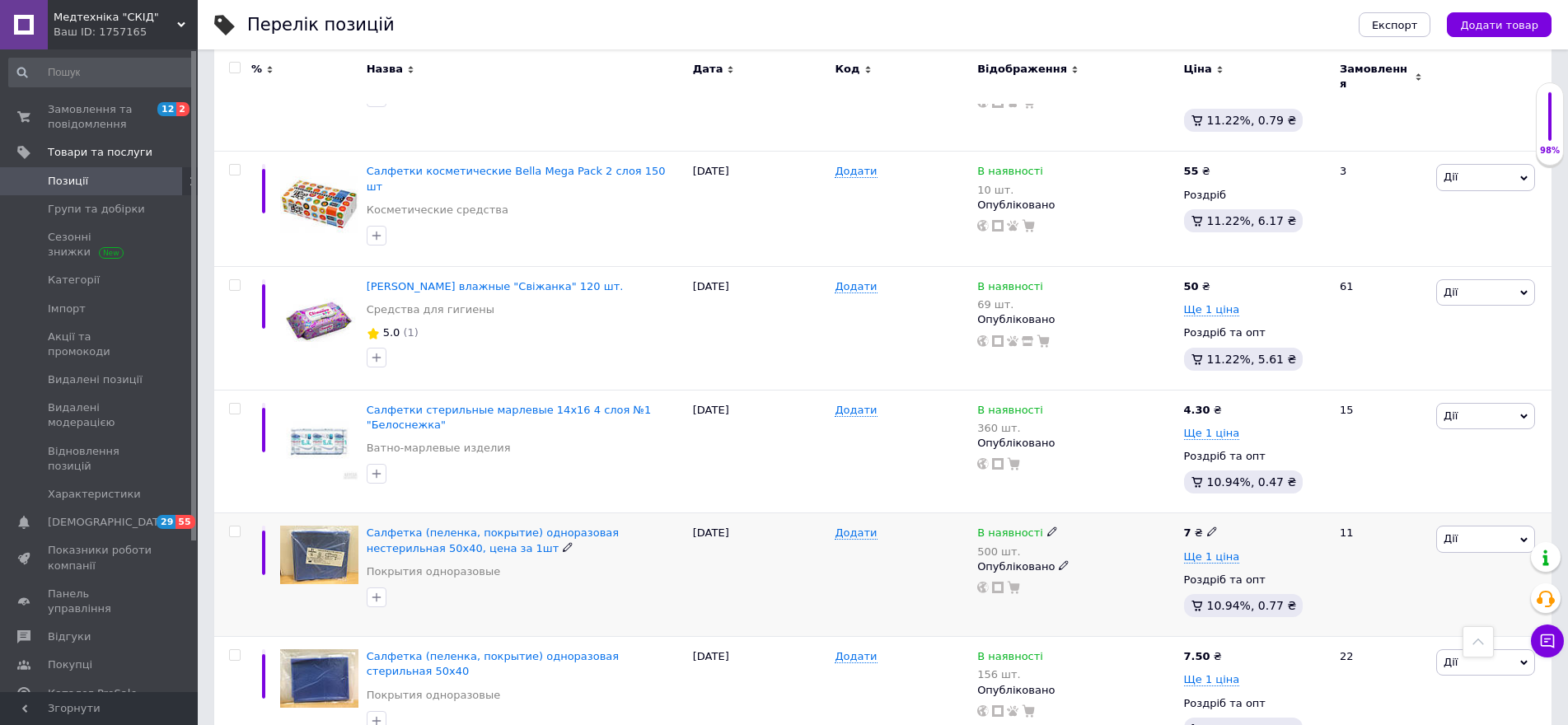
scroll to position [1223, 0]
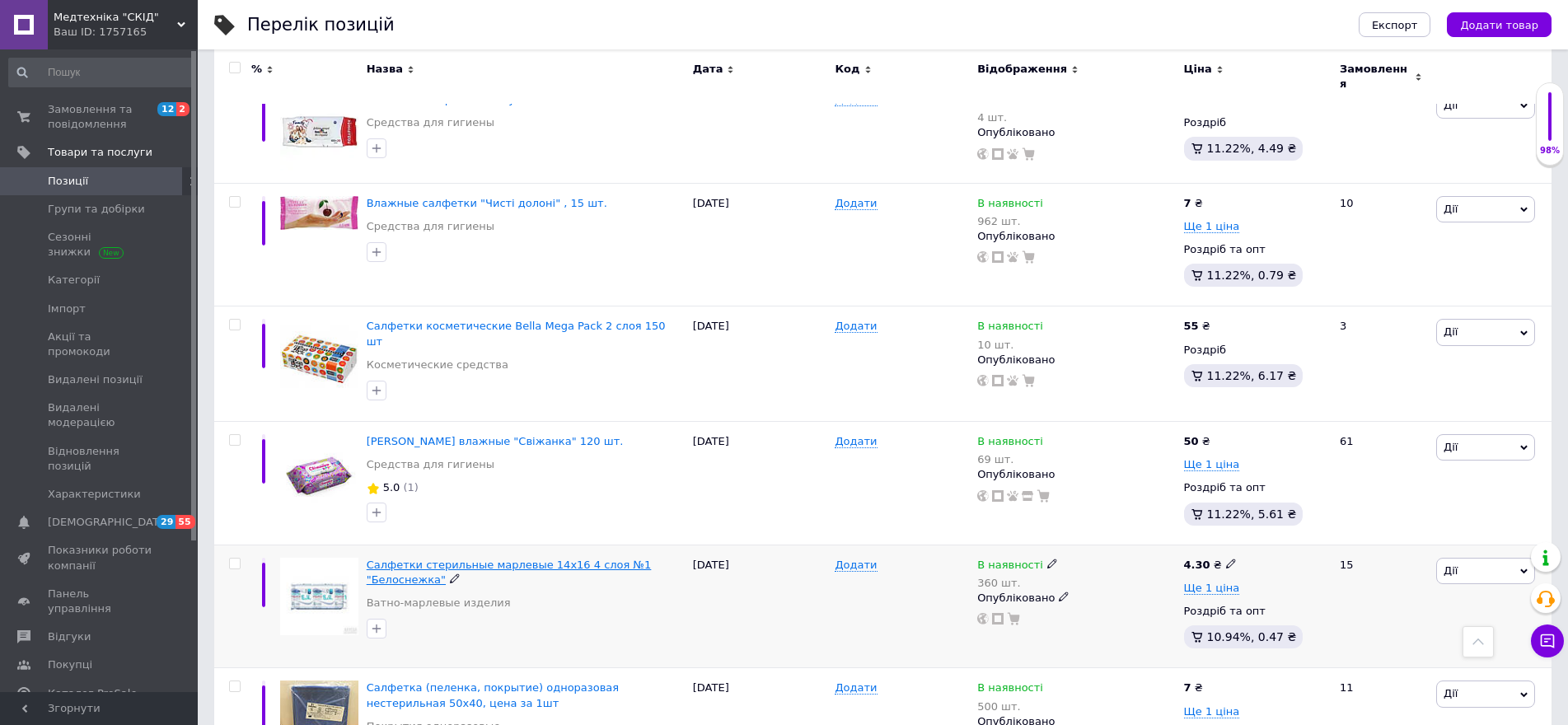
click at [592, 558] on span "Салфетки стерильные марлевые 14х16 4 слоя №1 "Белоснежка"" at bounding box center [509, 572] width 285 height 27
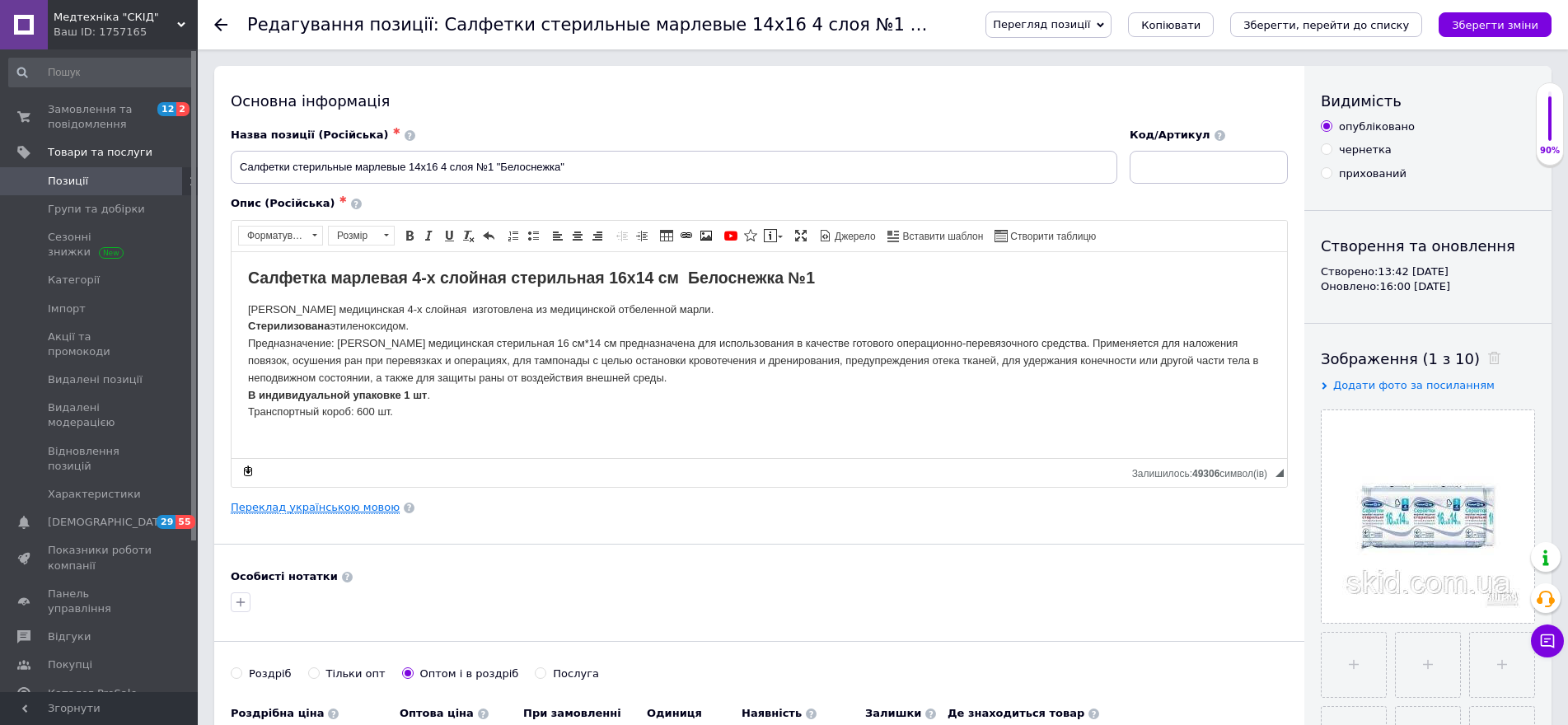
click at [337, 509] on link "Переклад українською мовою" at bounding box center [315, 508] width 169 height 13
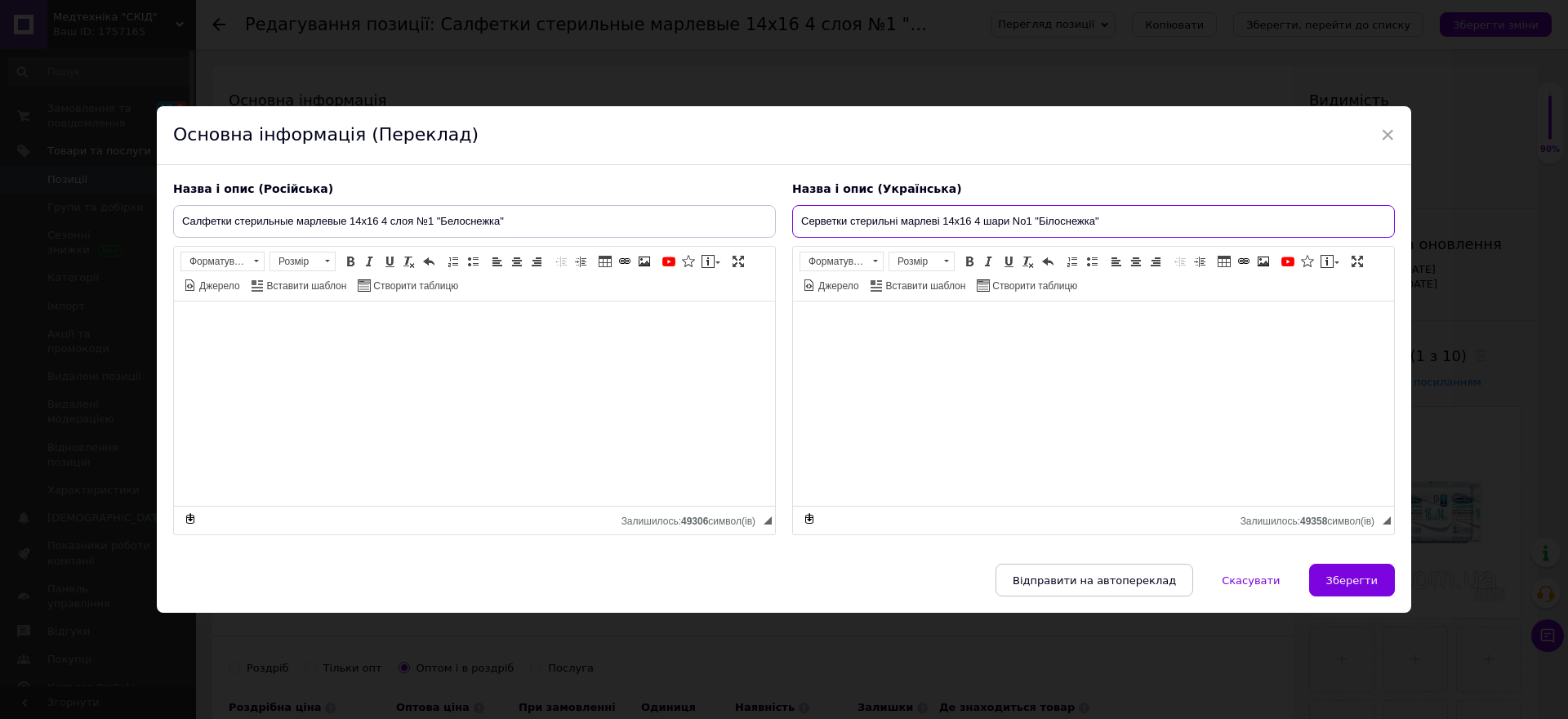
click at [1025, 220] on input "Серветки стерильні марлеві 14х16 4 шари No1 "Білоснежка"" at bounding box center [1093, 221] width 603 height 32
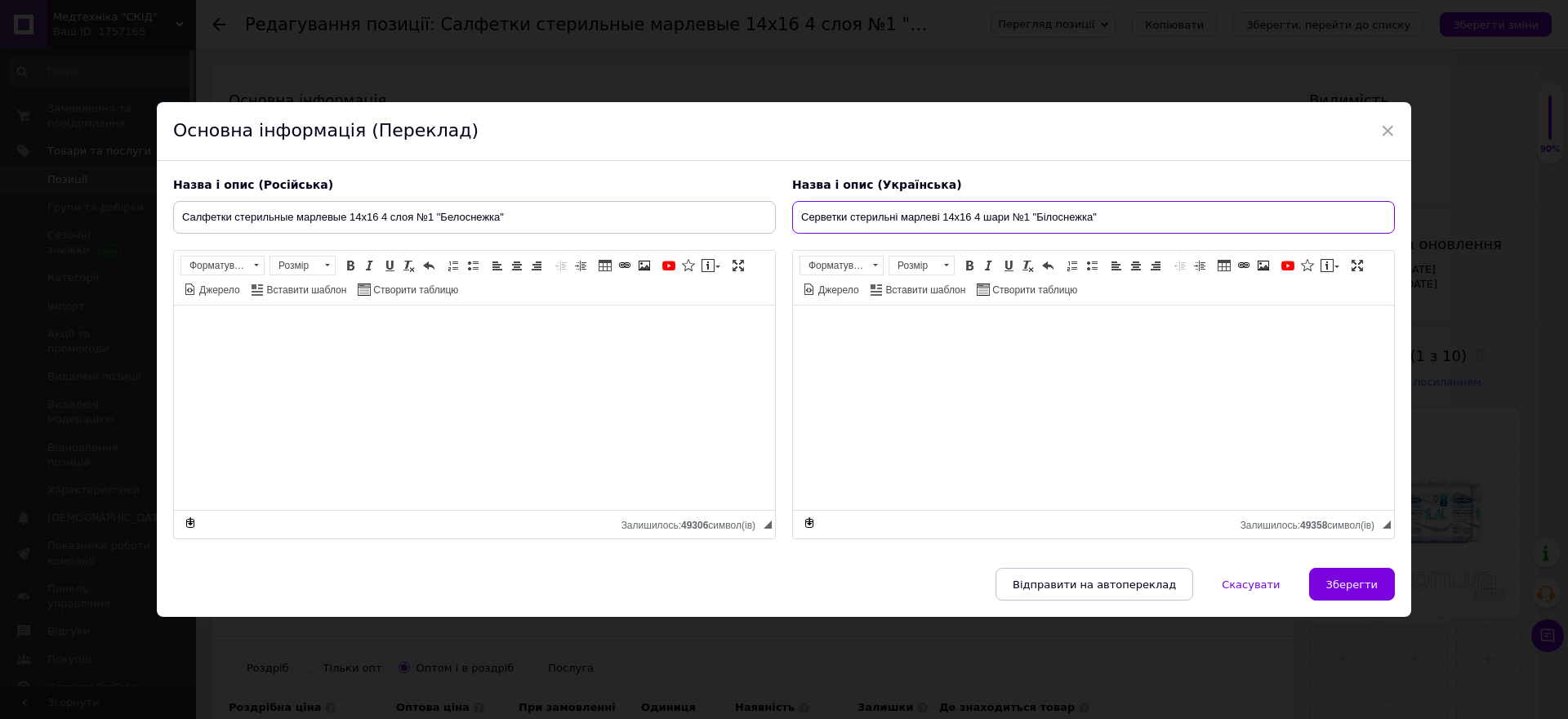
click at [1120, 217] on input "Серветки стерильні марлеві 14х16 4 шари №1 "Білоснежка"" at bounding box center [1093, 217] width 603 height 32
type input "Серветки стерильні марлеві 14х16 4 шари №1 "Білоснежка""
click at [1326, 579] on button "Зберегти" at bounding box center [1352, 584] width 85 height 32
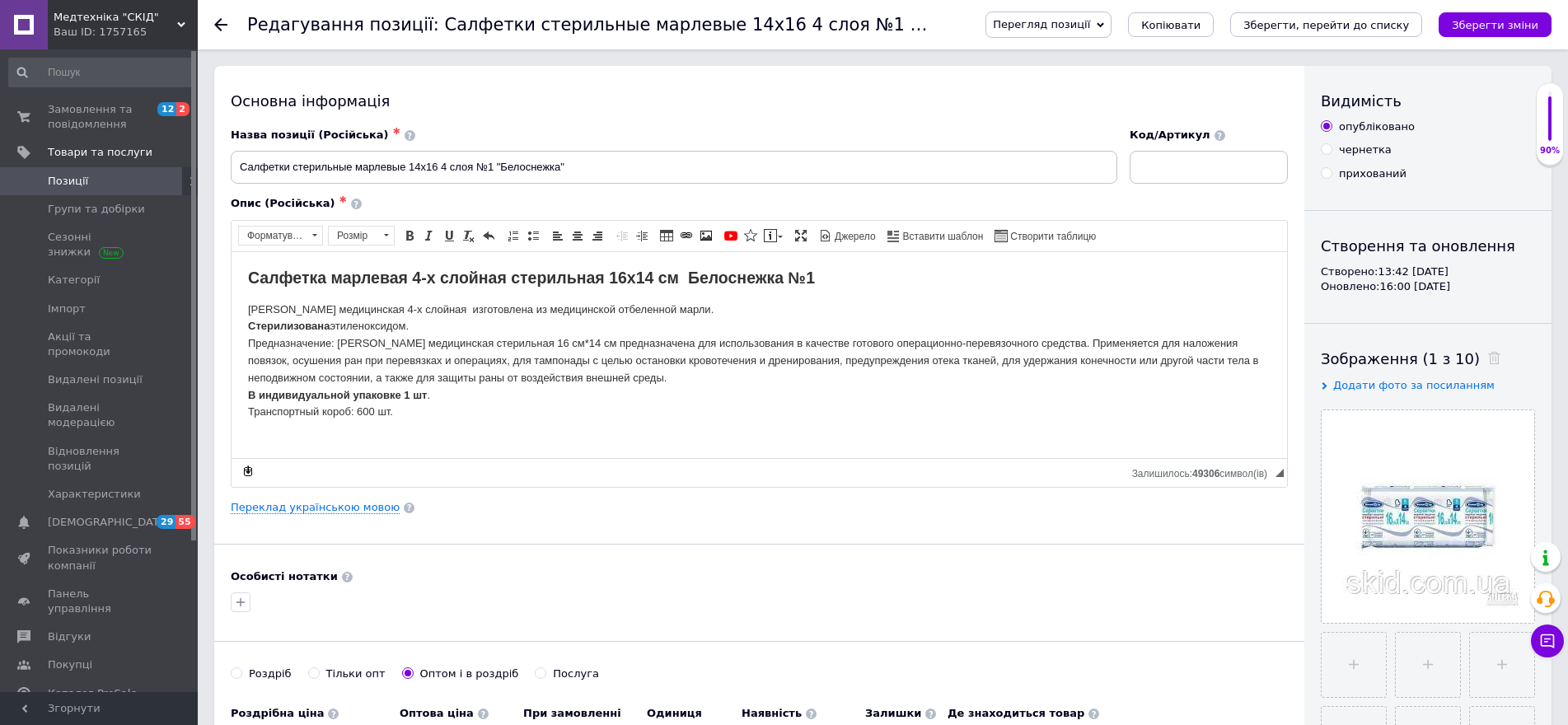
click at [1514, 26] on icon "Зберегти зміни" at bounding box center [1495, 24] width 86 height 12
click at [80, 115] on span "Замовлення та повідомлення" at bounding box center [100, 117] width 105 height 30
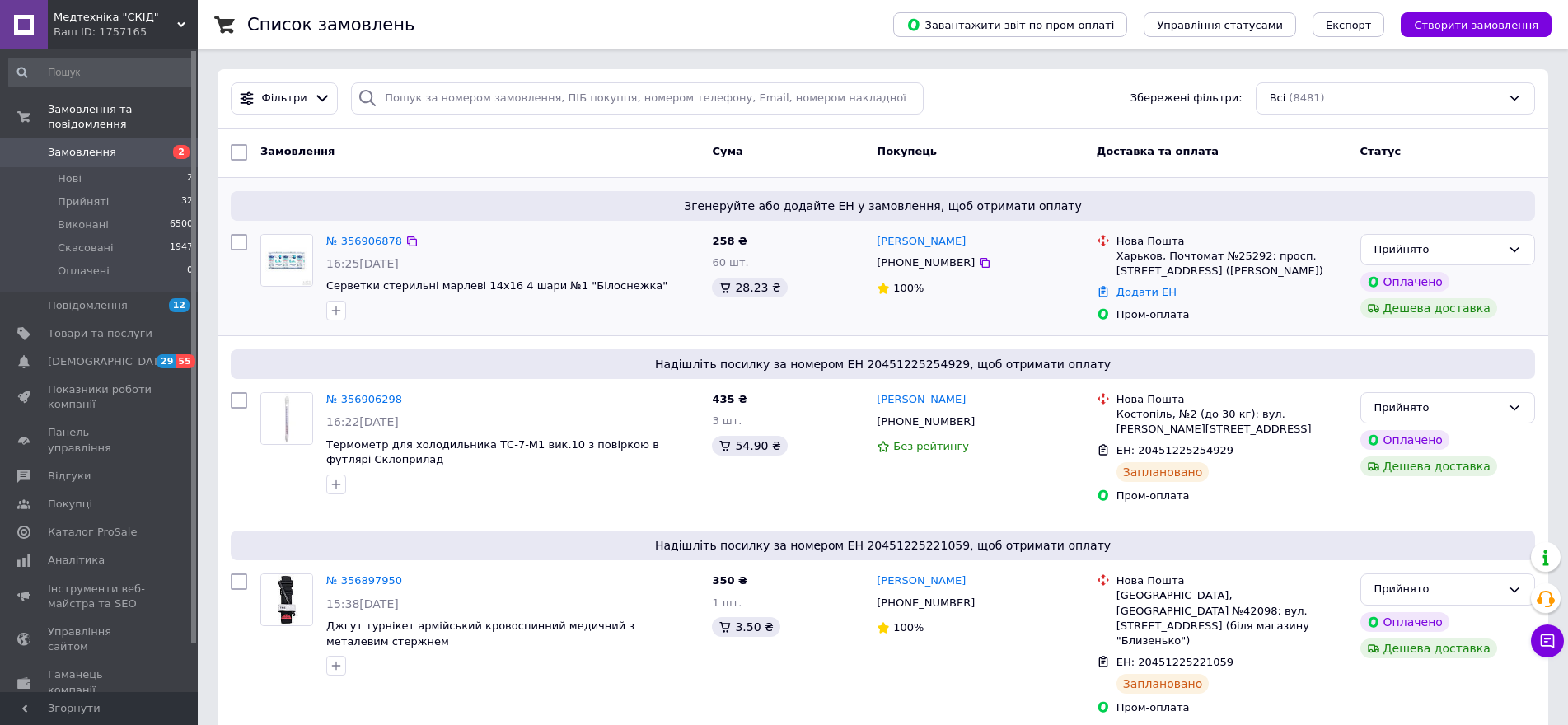
click at [364, 241] on link "№ 356906878" at bounding box center [364, 240] width 76 height 12
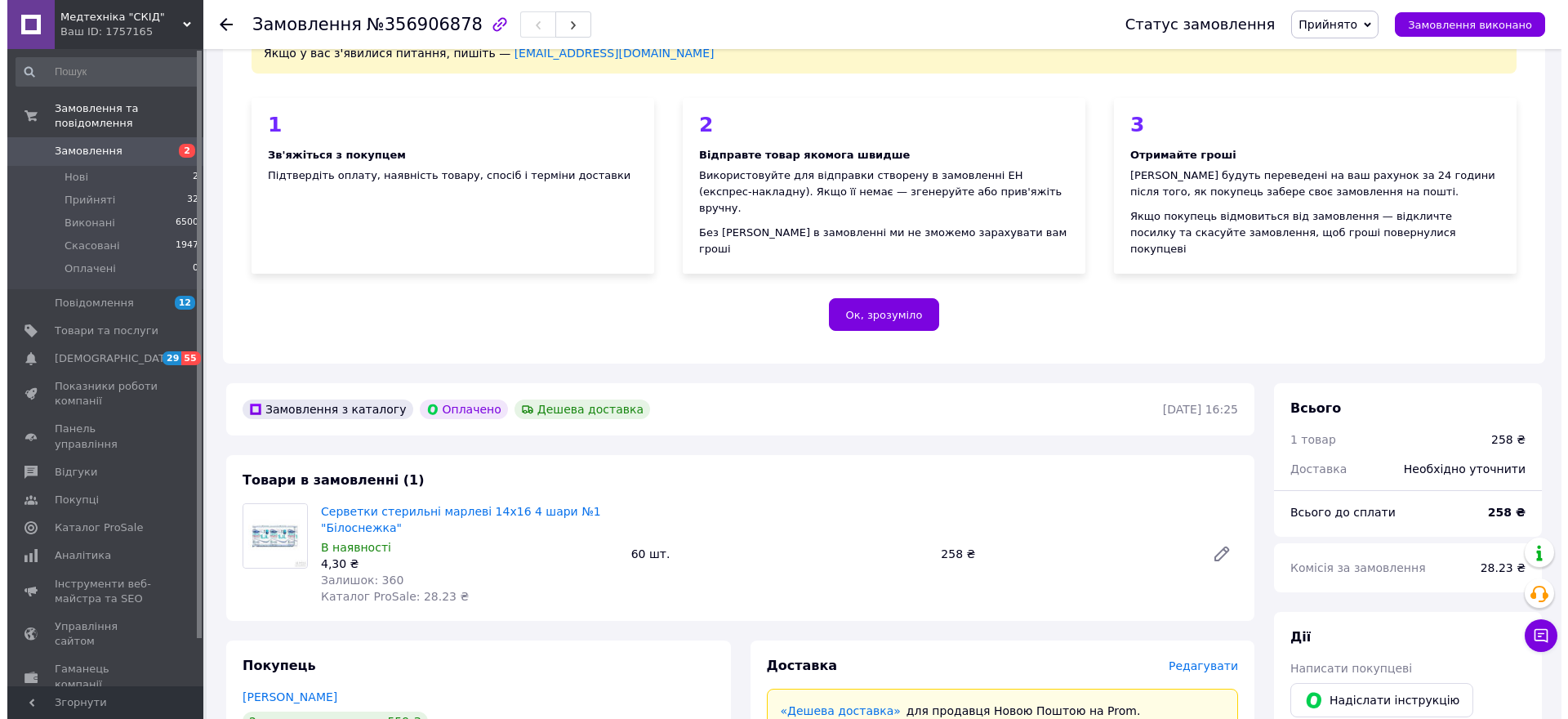
scroll to position [245, 0]
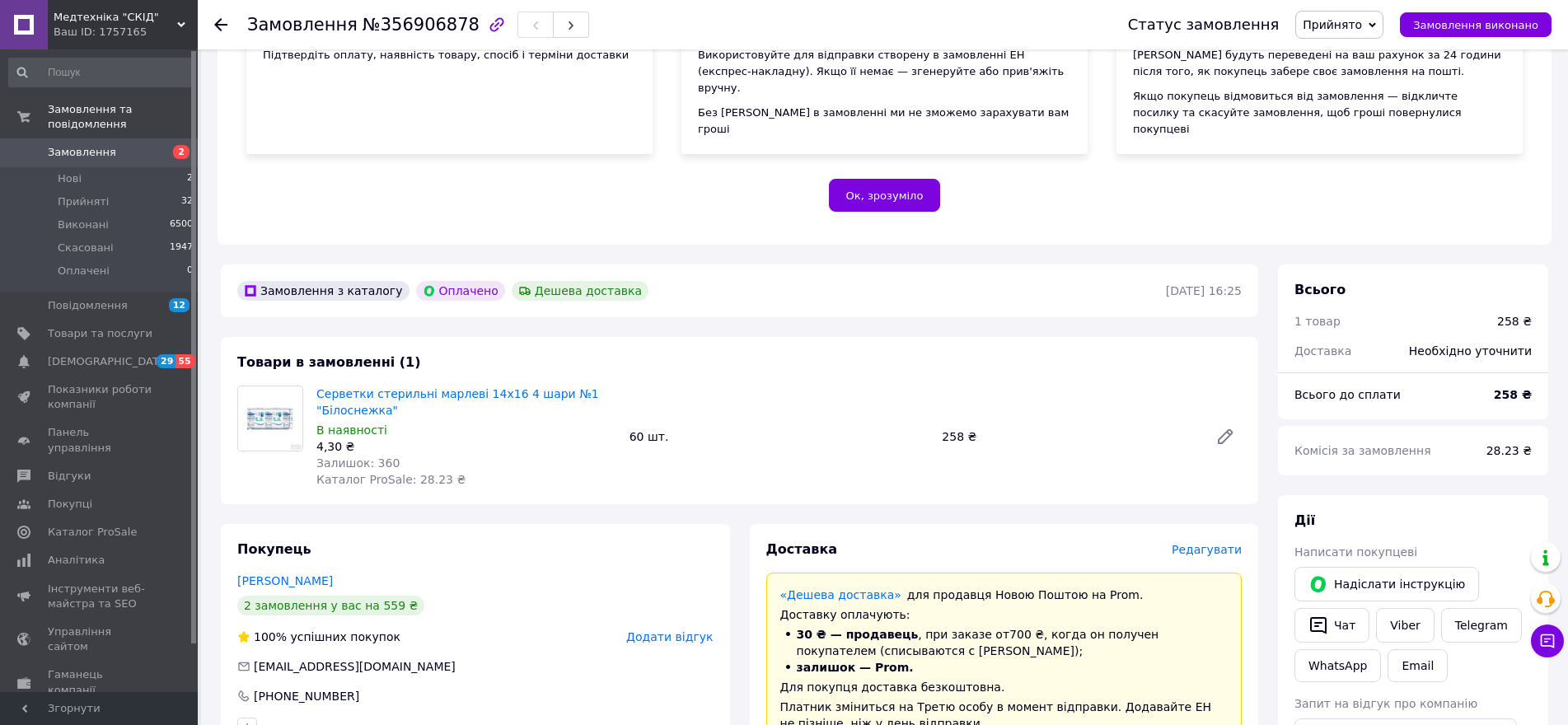
click at [1207, 543] on div "Доставка Редагувати" at bounding box center [1004, 550] width 476 height 19
click at [1203, 543] on span "Редагувати" at bounding box center [1207, 549] width 70 height 13
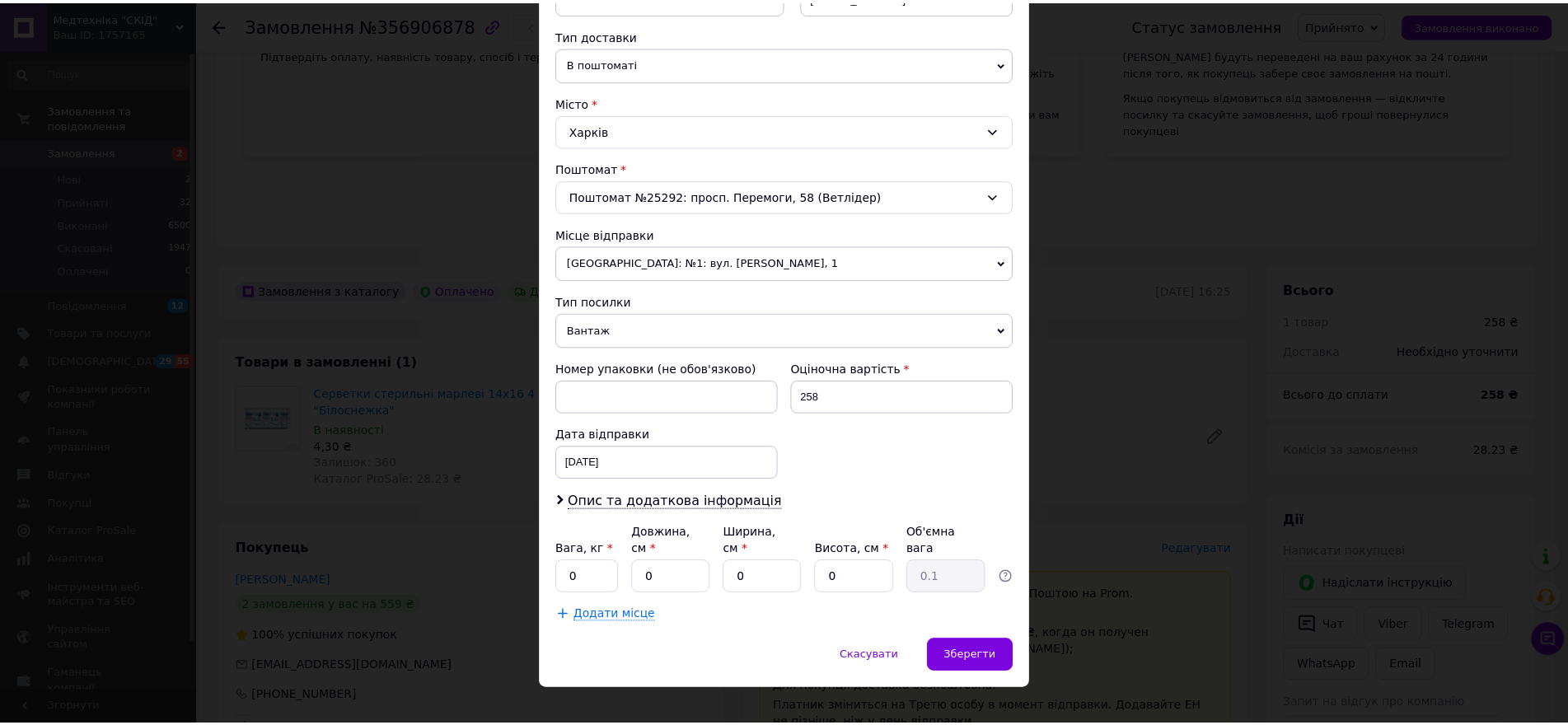
scroll to position [370, 0]
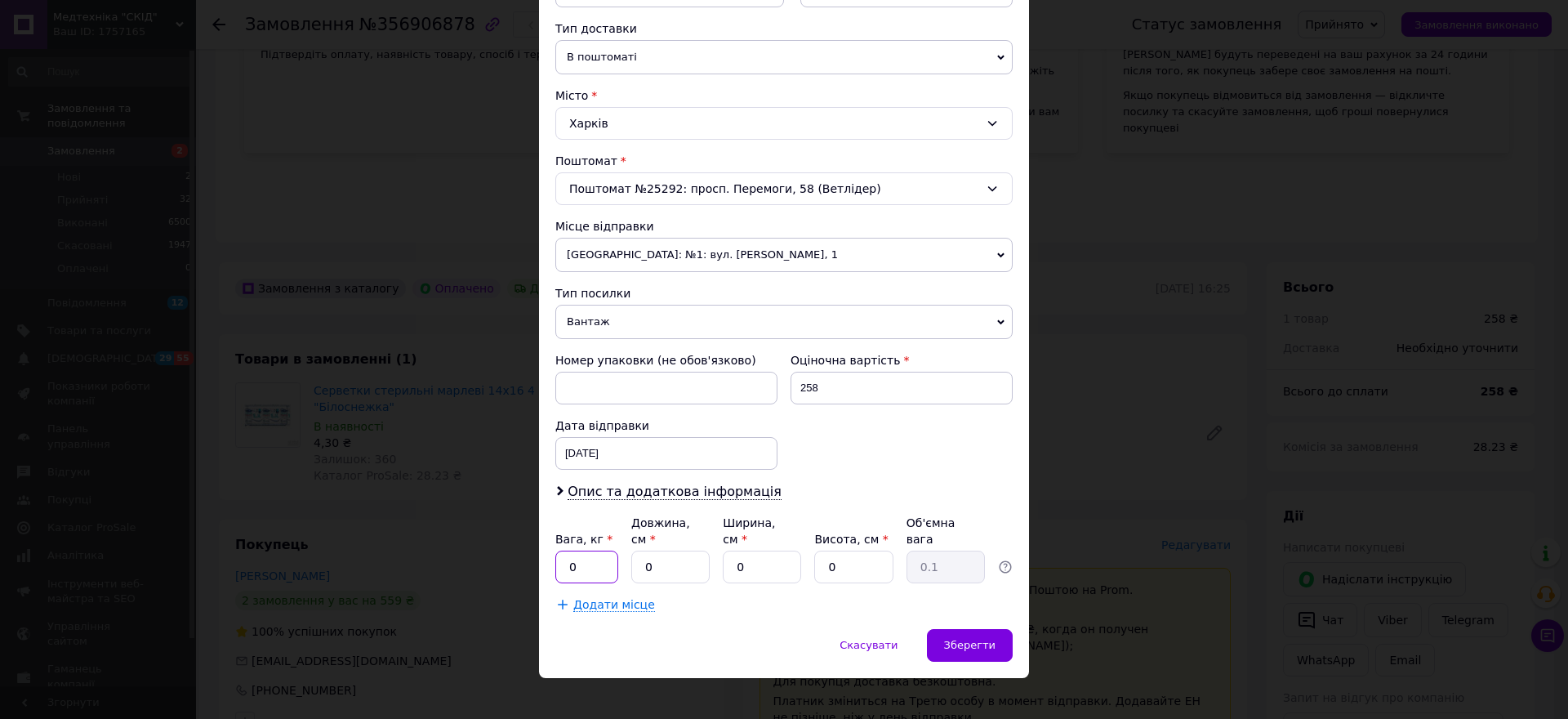
click at [587, 554] on input "0" at bounding box center [587, 567] width 63 height 32
click at [597, 551] on input "1" at bounding box center [587, 567] width 63 height 32
type input "0.5"
click at [679, 551] on input "0" at bounding box center [670, 567] width 79 height 32
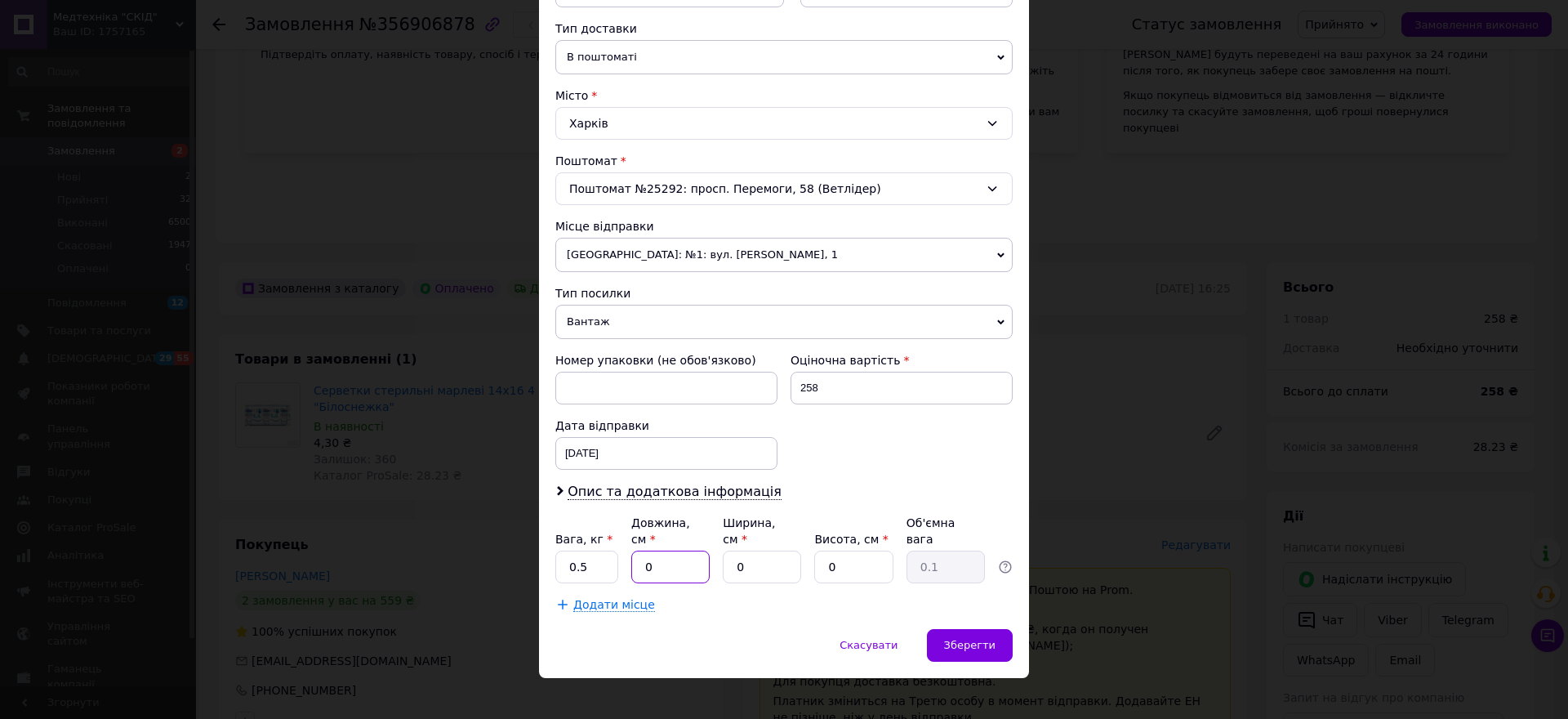
click at [679, 551] on input "0" at bounding box center [670, 567] width 79 height 32
type input "25"
click at [779, 551] on input "0" at bounding box center [762, 567] width 79 height 32
type input "20"
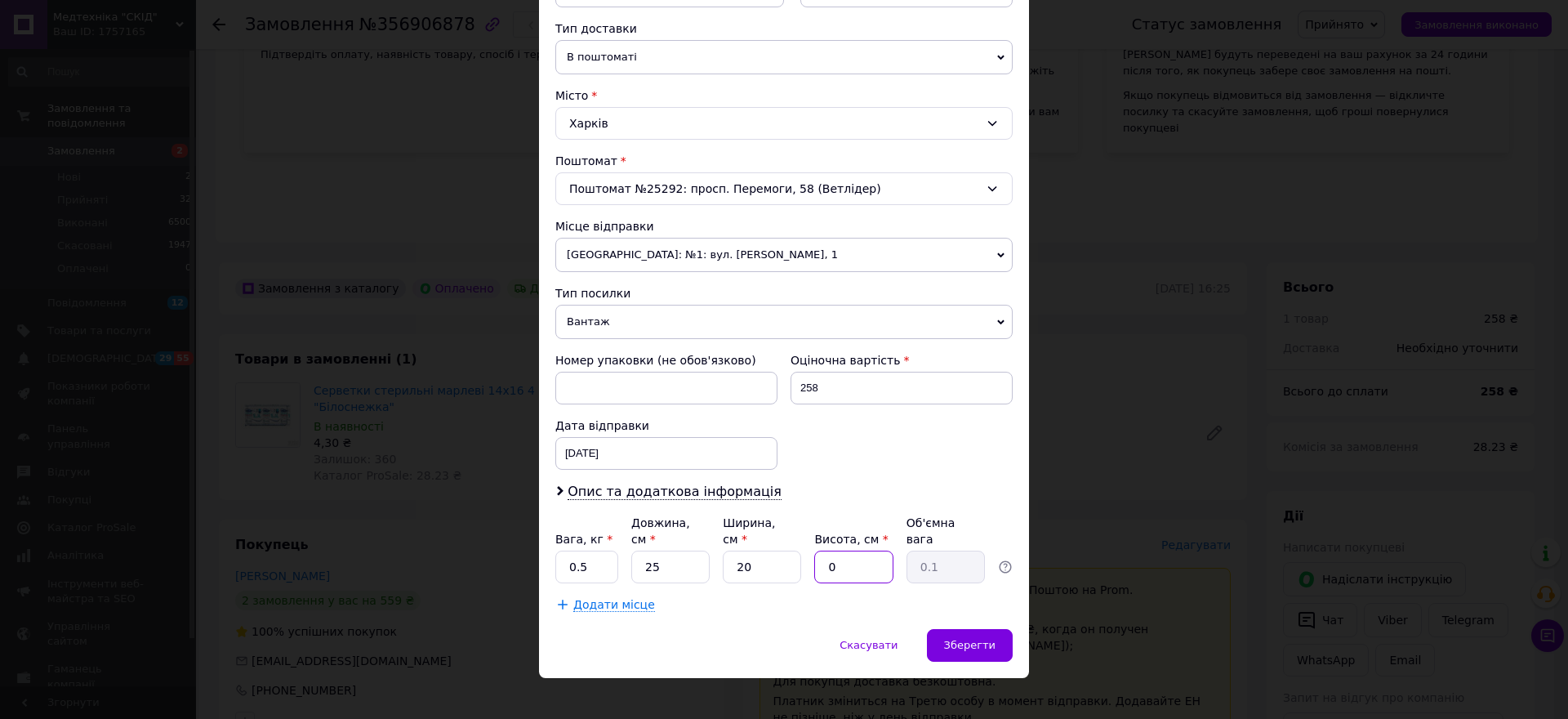
click at [849, 557] on input "0" at bounding box center [853, 567] width 79 height 32
type input "1"
type input "0.13"
type input "15"
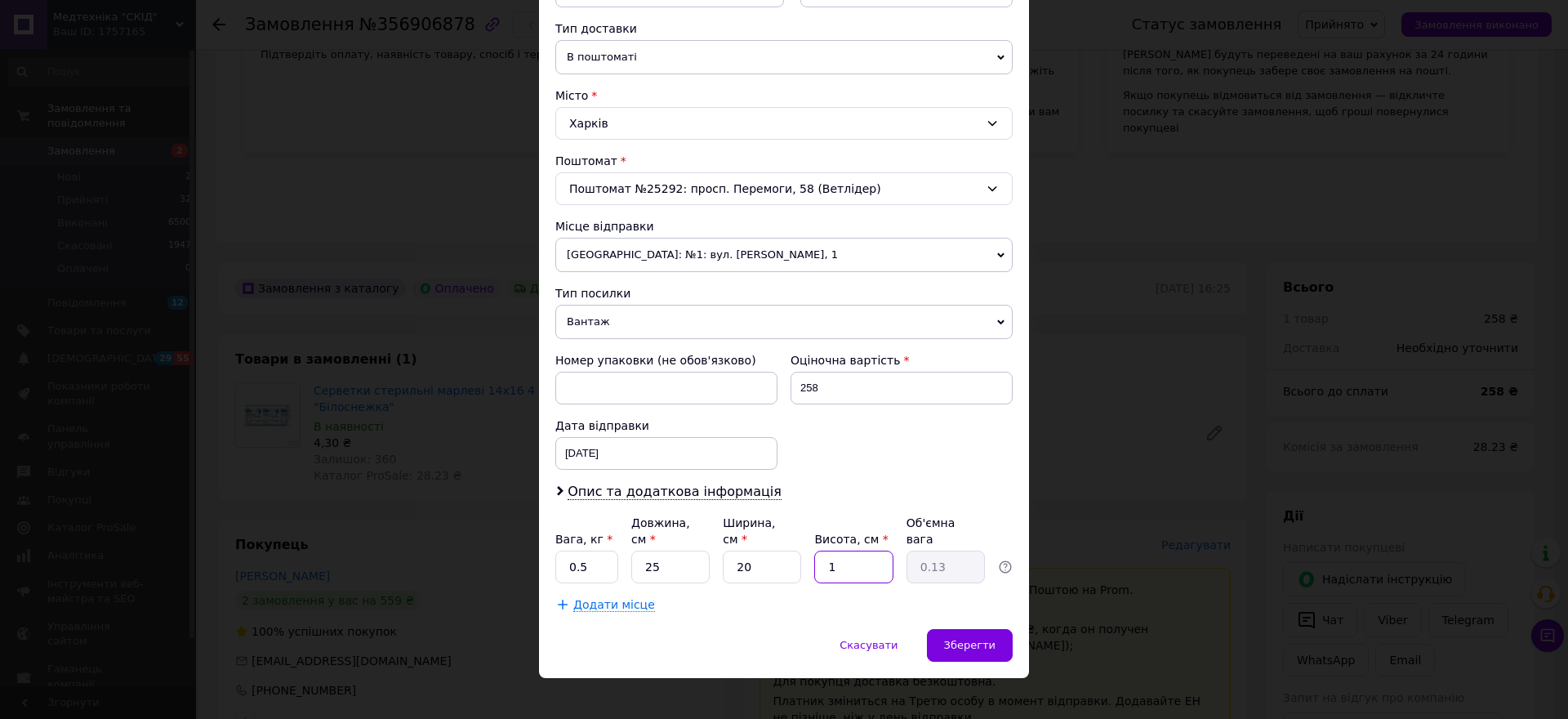
type input "1.88"
type input "15"
click at [972, 639] on span "Зберегти" at bounding box center [969, 645] width 51 height 12
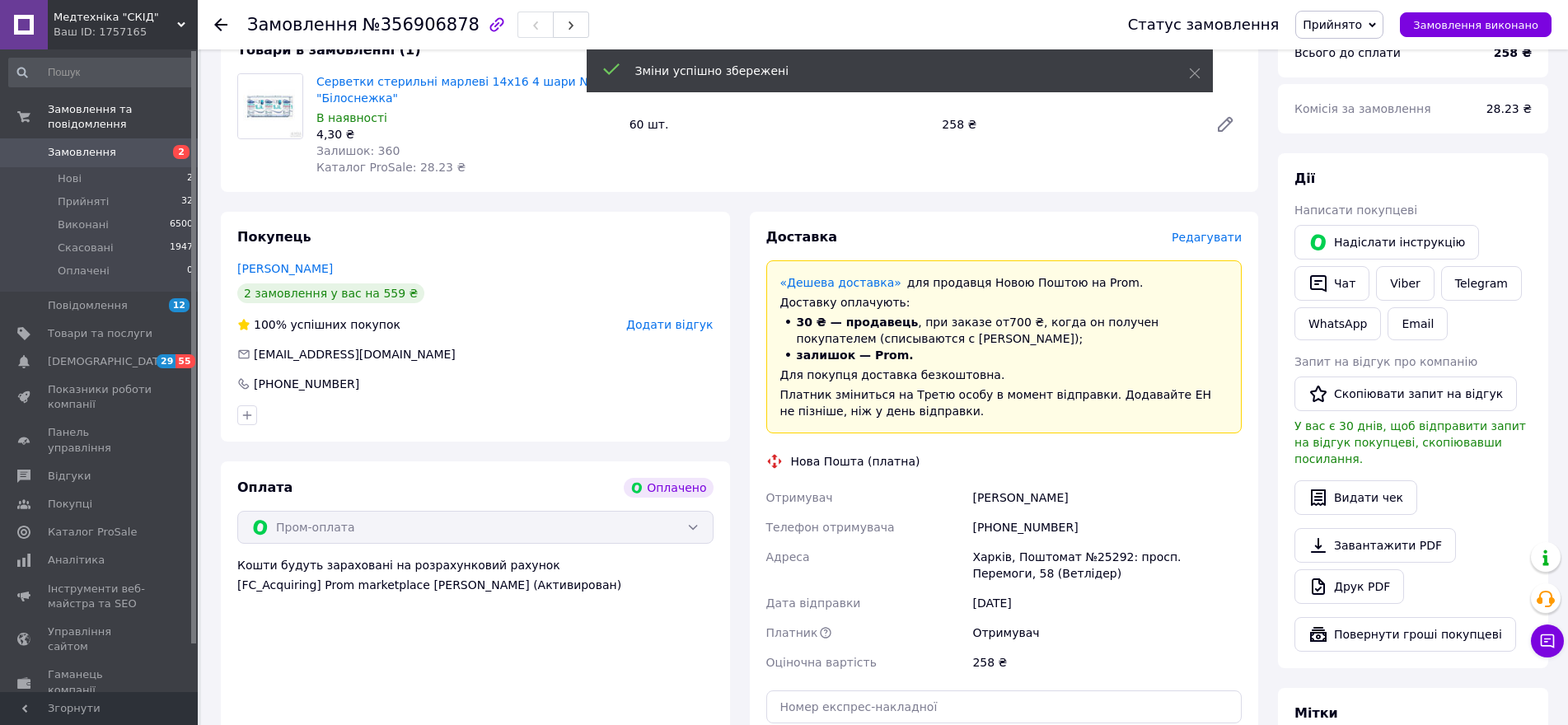
scroll to position [660, 0]
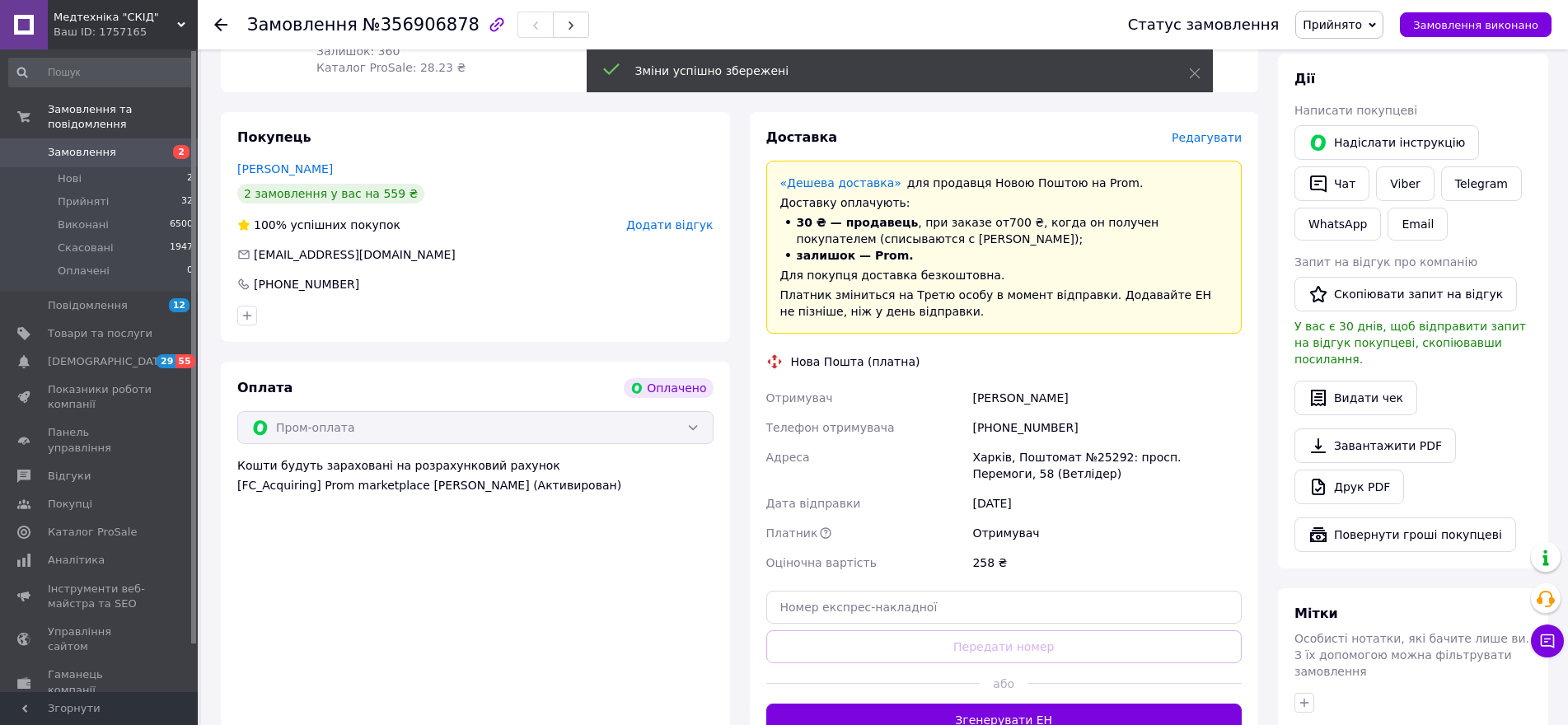
drag, startPoint x: 1059, startPoint y: 691, endPoint x: 1059, endPoint y: 672, distance: 19.0
click at [1060, 703] on button "Згенерувати ЕН" at bounding box center [1004, 719] width 476 height 33
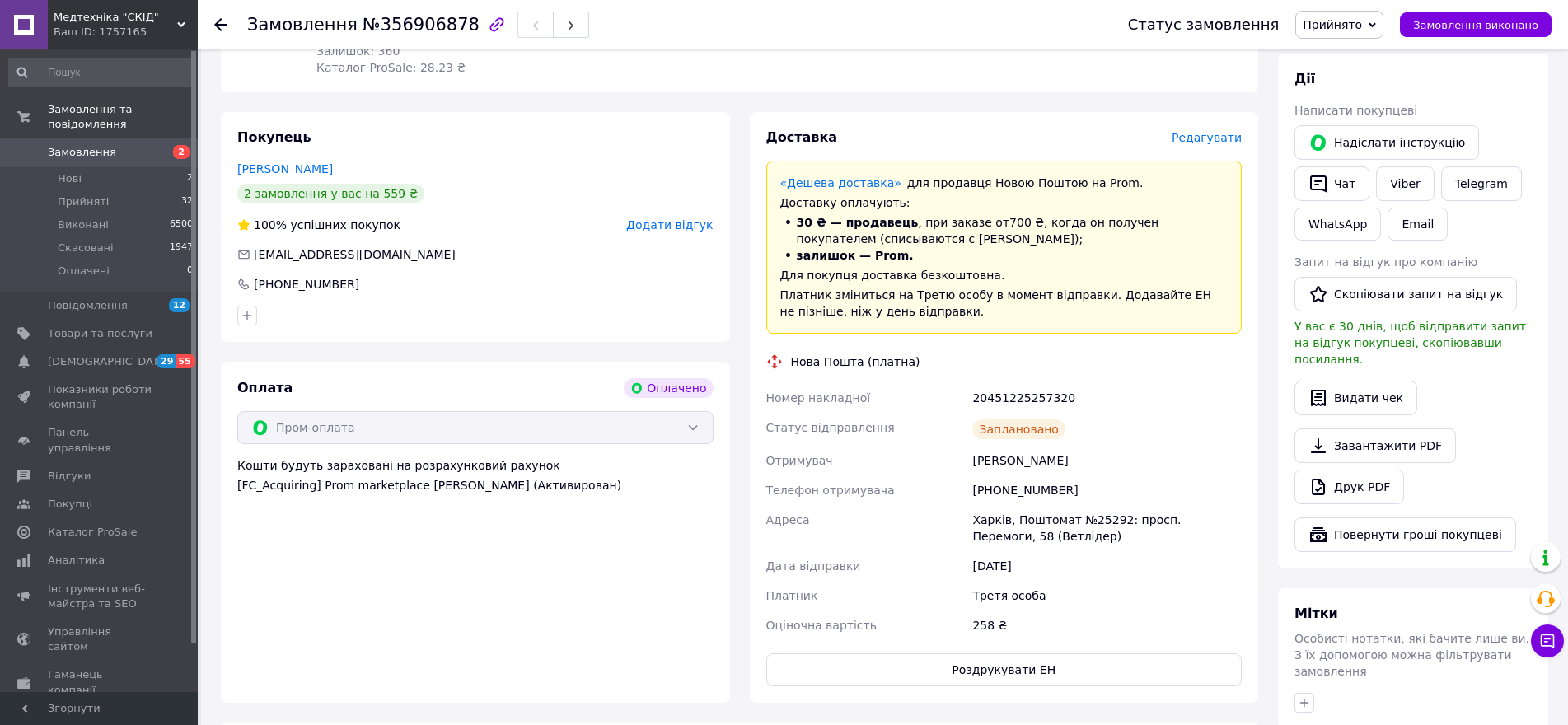
click at [139, 145] on span "Замовлення" at bounding box center [100, 152] width 105 height 15
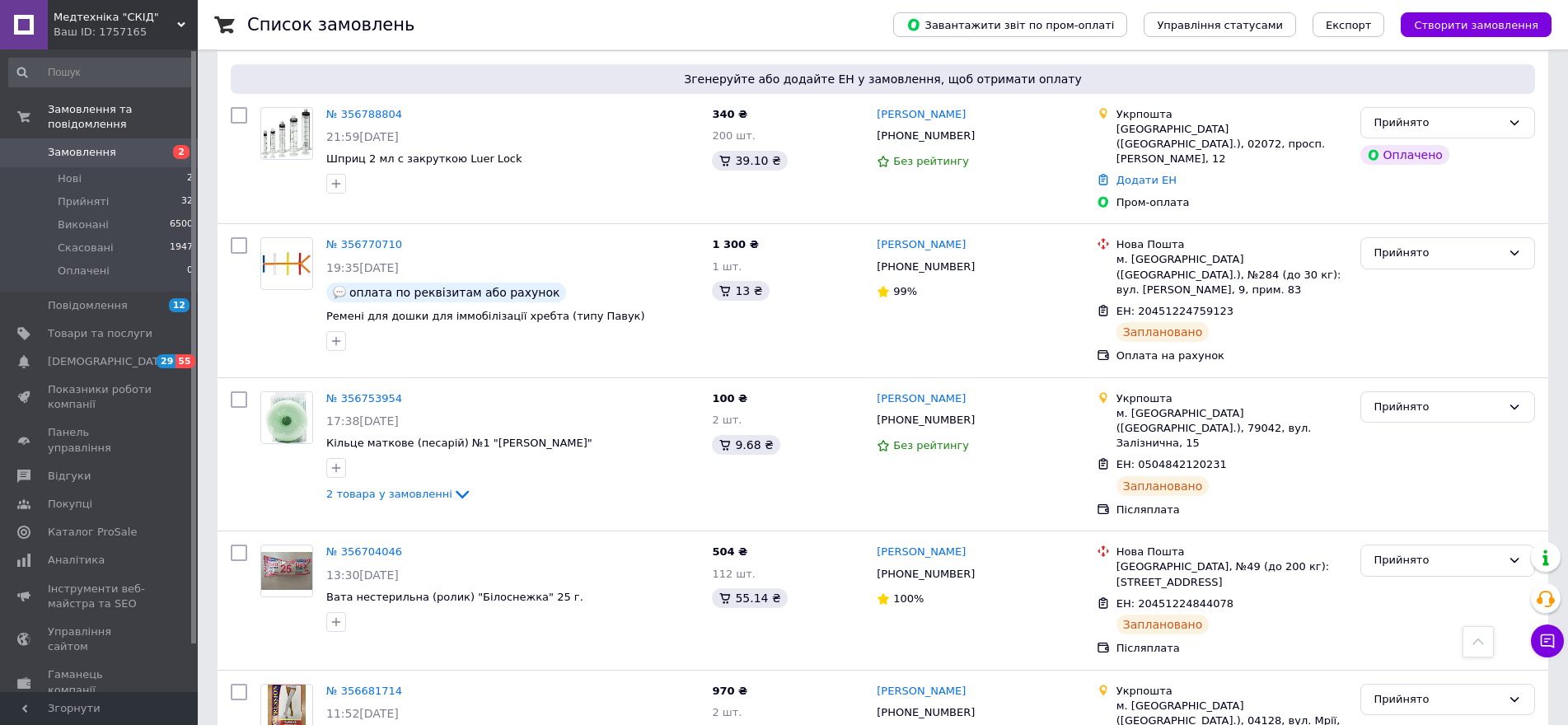
scroll to position [2553, 0]
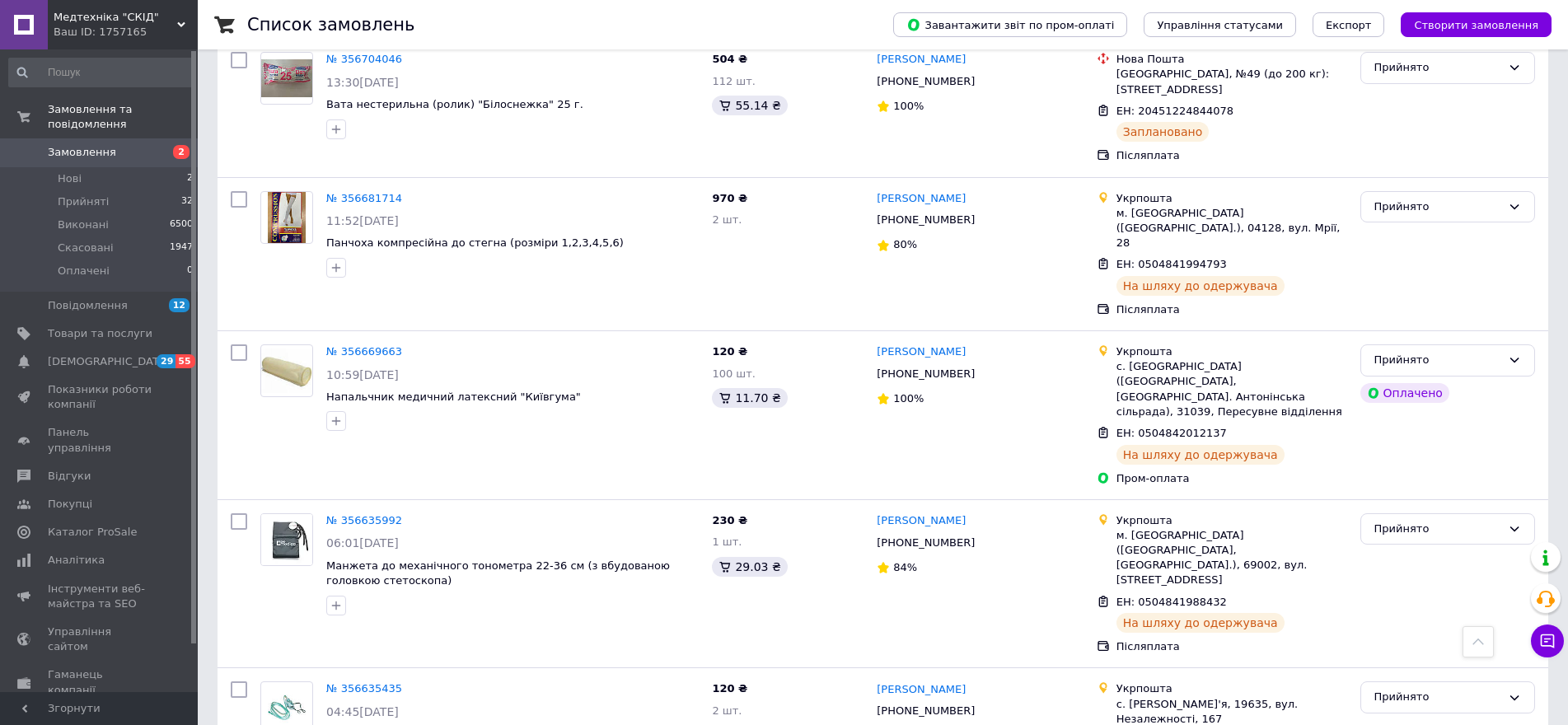
click at [104, 145] on span "Замовлення" at bounding box center [81, 152] width 68 height 15
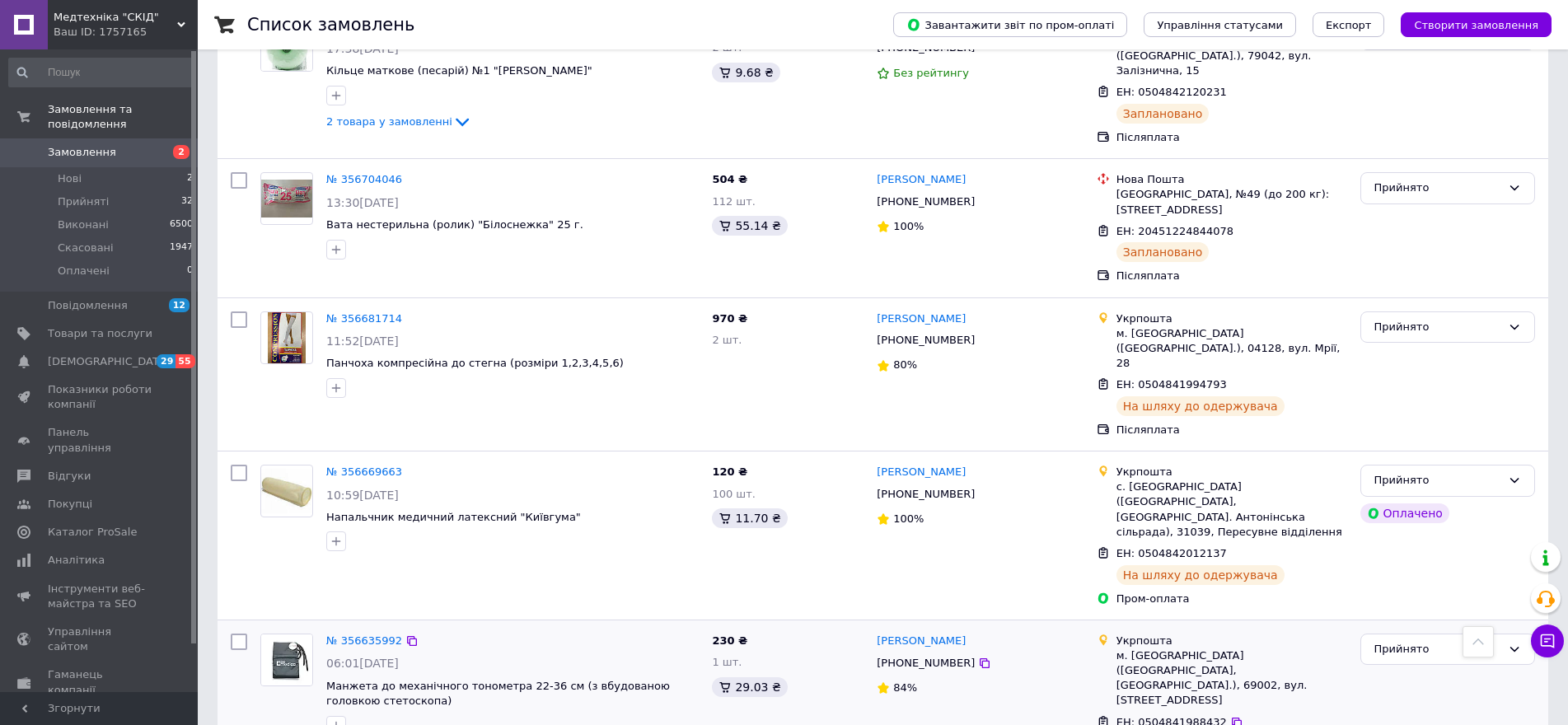
scroll to position [2553, 0]
